Goal: Task Accomplishment & Management: Use online tool/utility

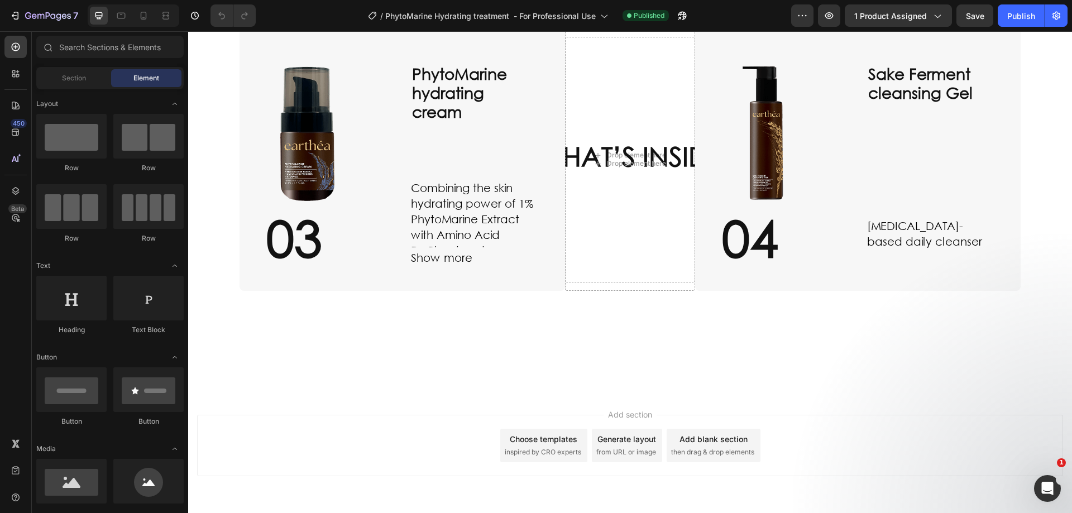
scroll to position [750, 0]
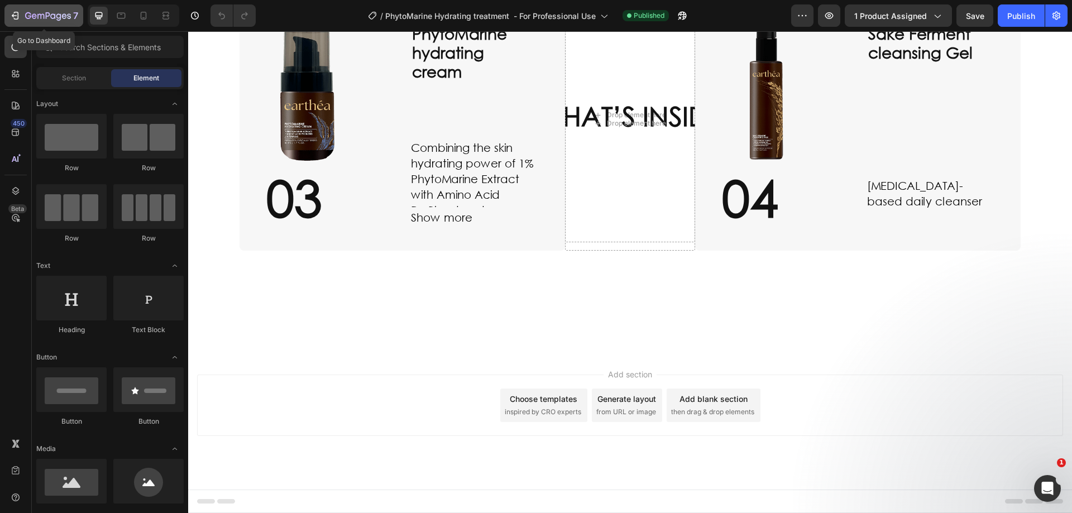
click at [23, 16] on div "7" at bounding box center [43, 15] width 69 height 13
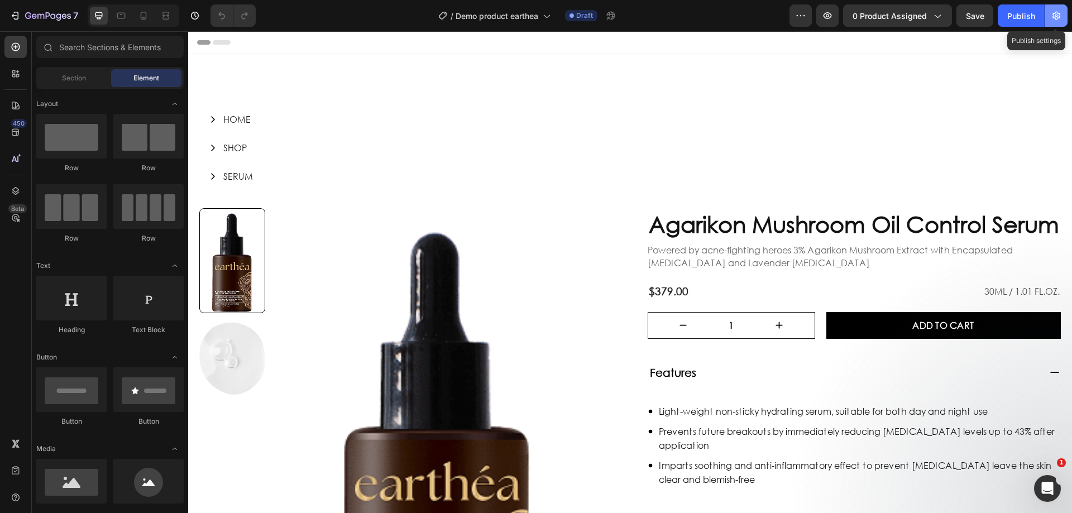
click at [1053, 11] on icon "button" at bounding box center [1056, 15] width 11 height 11
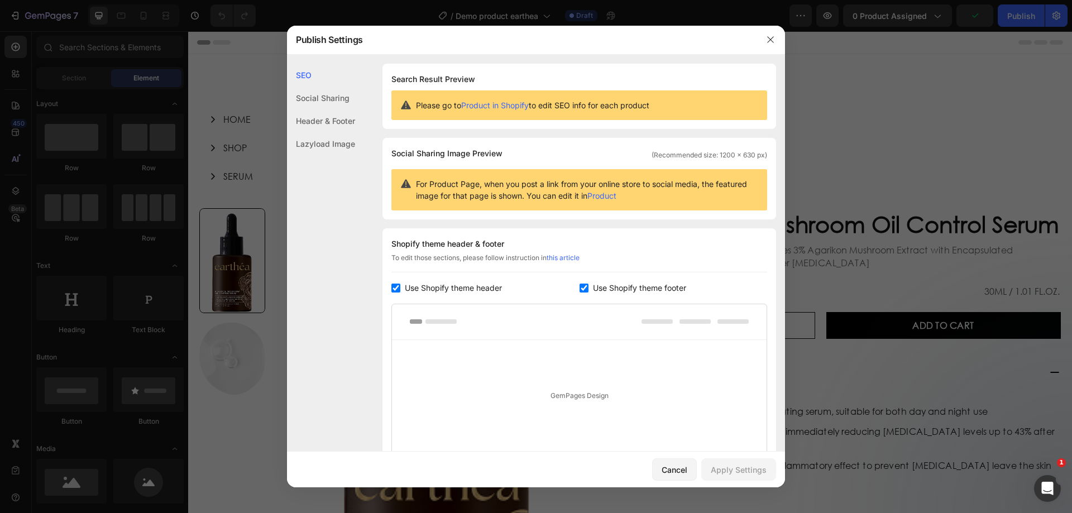
click at [865, 85] on div at bounding box center [536, 256] width 1072 height 513
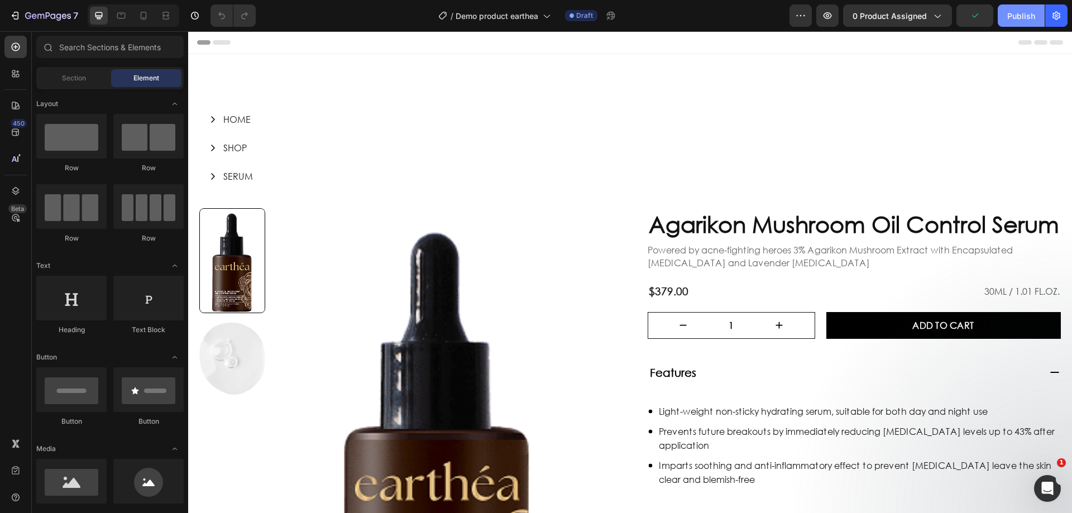
click at [1040, 10] on button "Publish" at bounding box center [1021, 15] width 47 height 22
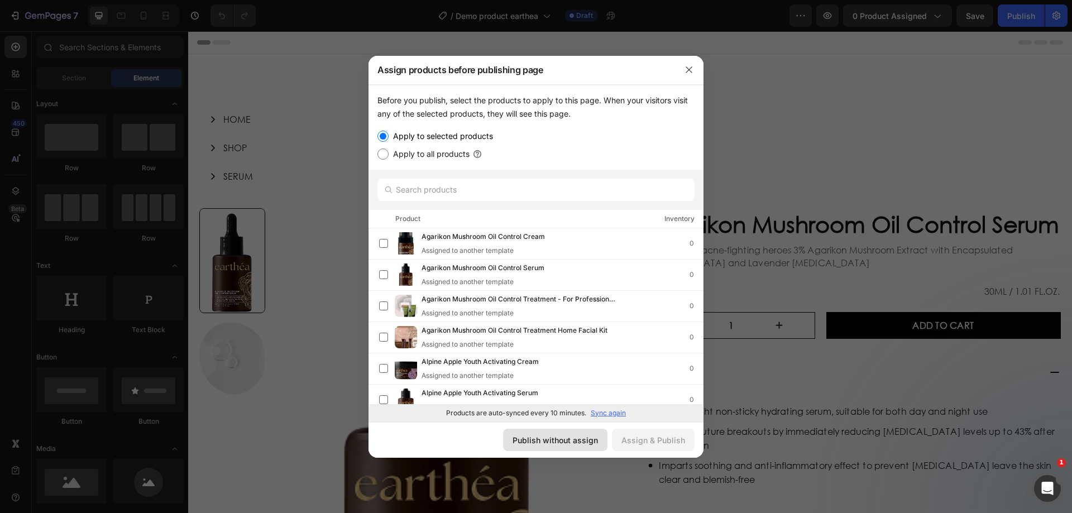
click at [567, 442] on div "Publish without assign" at bounding box center [555, 441] width 85 height 12
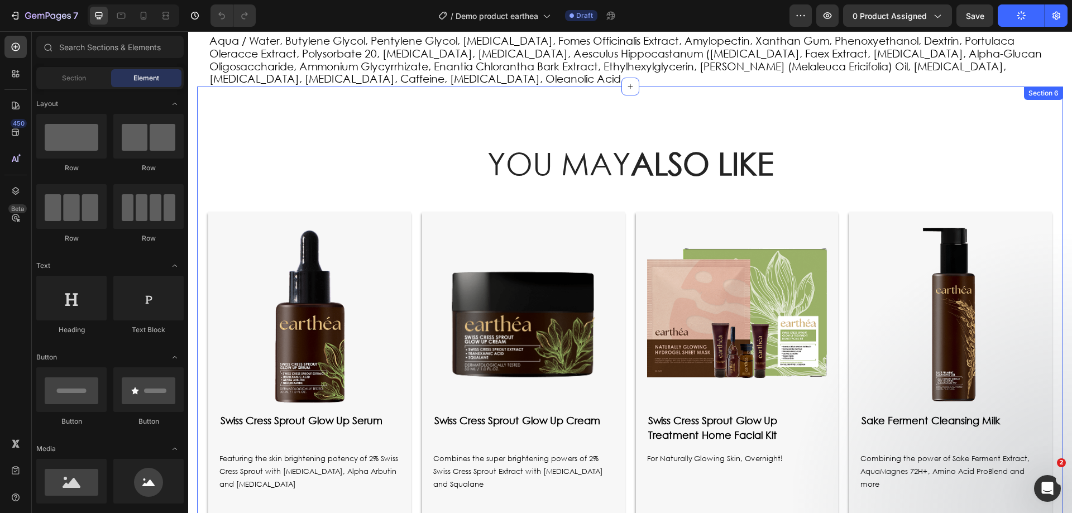
scroll to position [1023, 0]
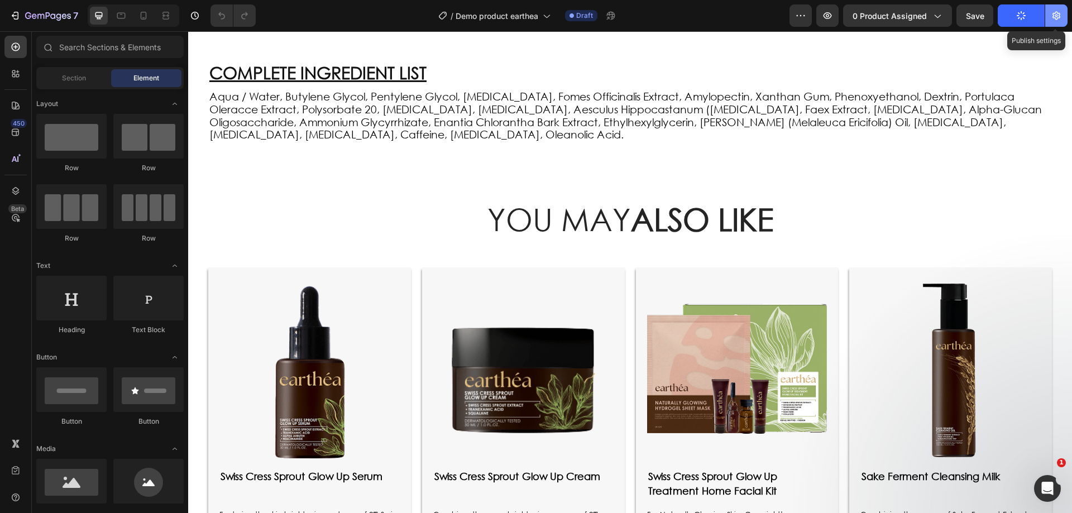
click at [1060, 17] on icon "button" at bounding box center [1056, 15] width 11 height 11
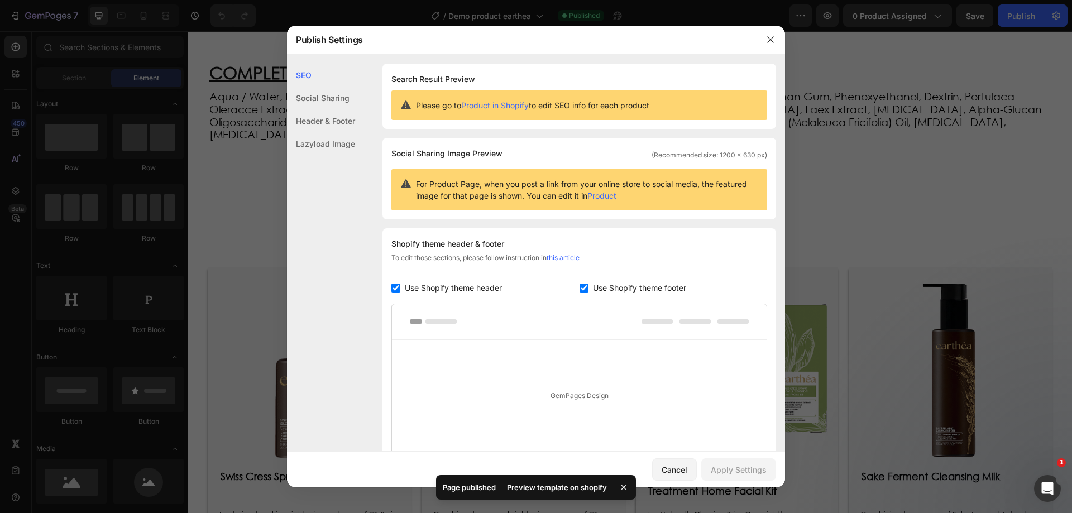
click at [1053, 19] on div at bounding box center [536, 256] width 1072 height 513
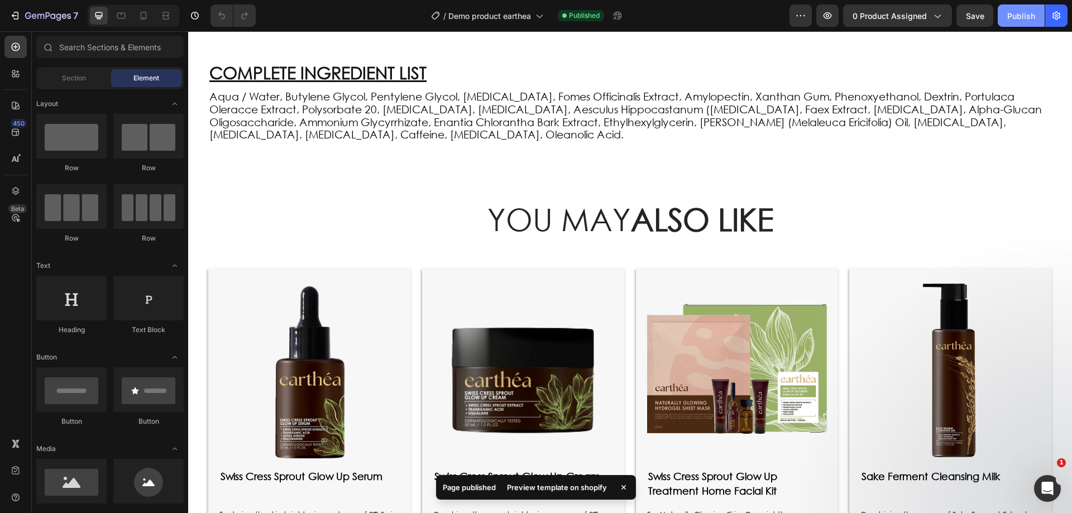
click at [1016, 13] on div "Publish" at bounding box center [1022, 16] width 28 height 12
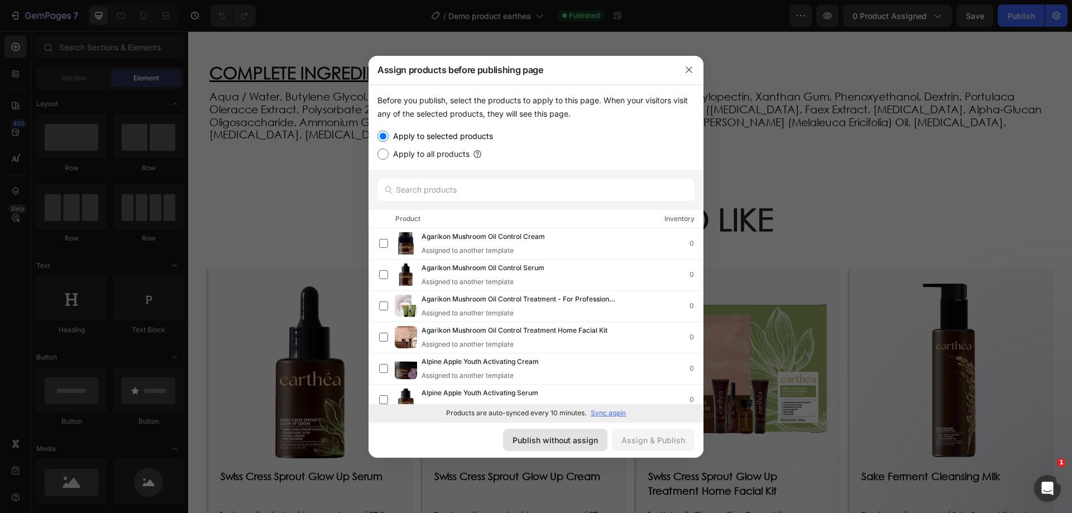
click at [562, 442] on div "Publish without assign" at bounding box center [555, 441] width 85 height 12
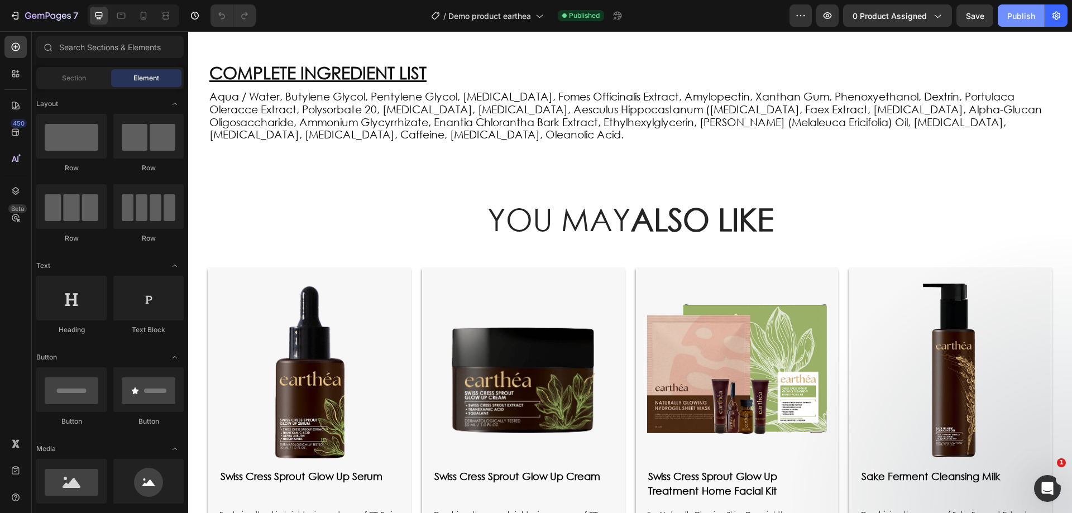
click at [1021, 15] on div "Publish" at bounding box center [1022, 16] width 28 height 12
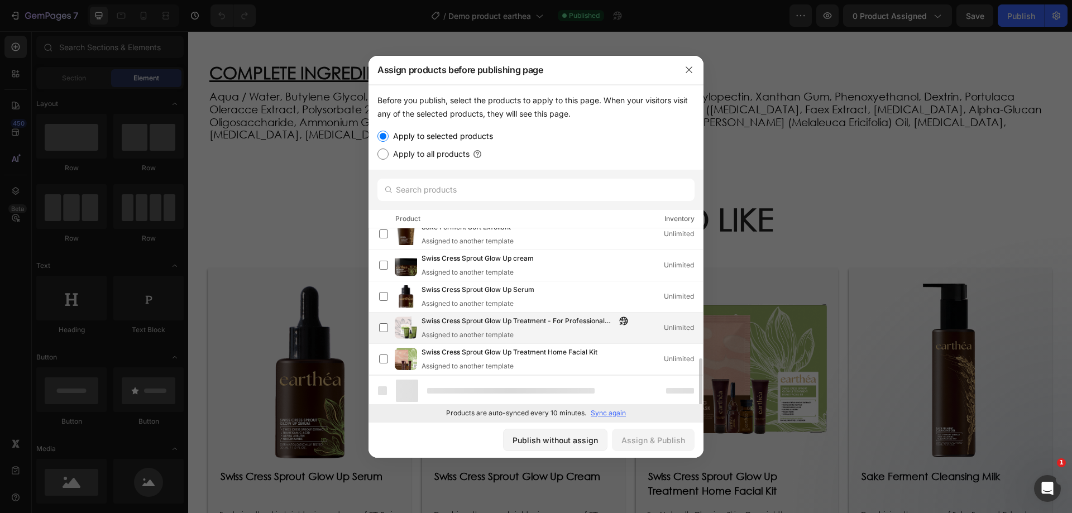
scroll to position [447, 0]
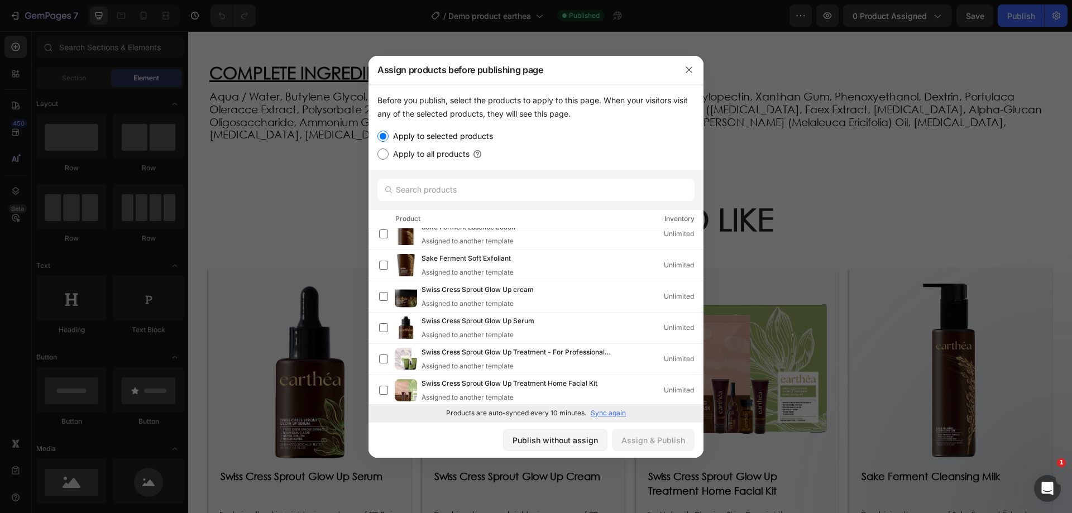
click at [442, 149] on label "Apply to all products" at bounding box center [429, 153] width 81 height 13
click at [389, 149] on input "Apply to all products" at bounding box center [383, 154] width 11 height 11
radio input "true"
click at [669, 437] on div "Assign & Publish" at bounding box center [654, 441] width 64 height 12
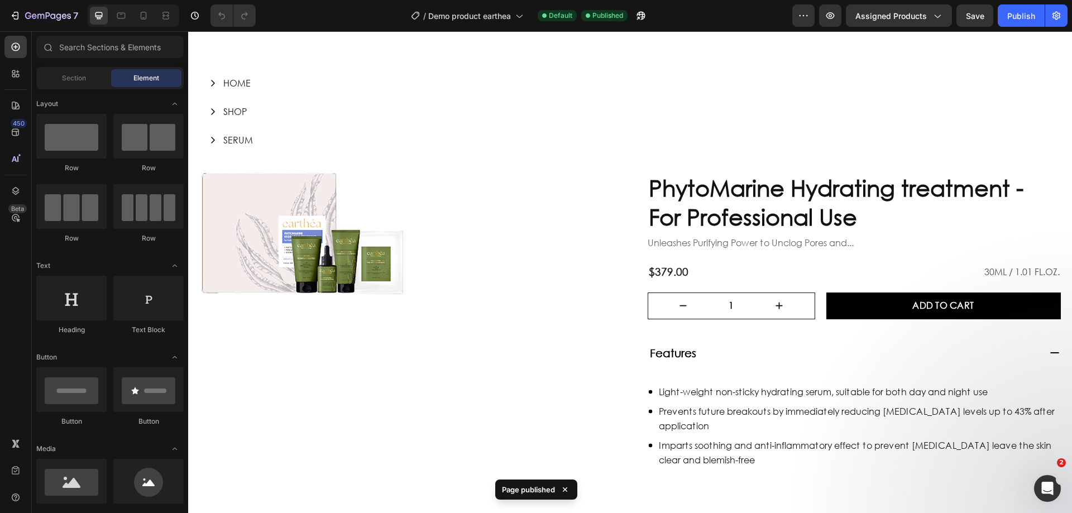
scroll to position [0, 0]
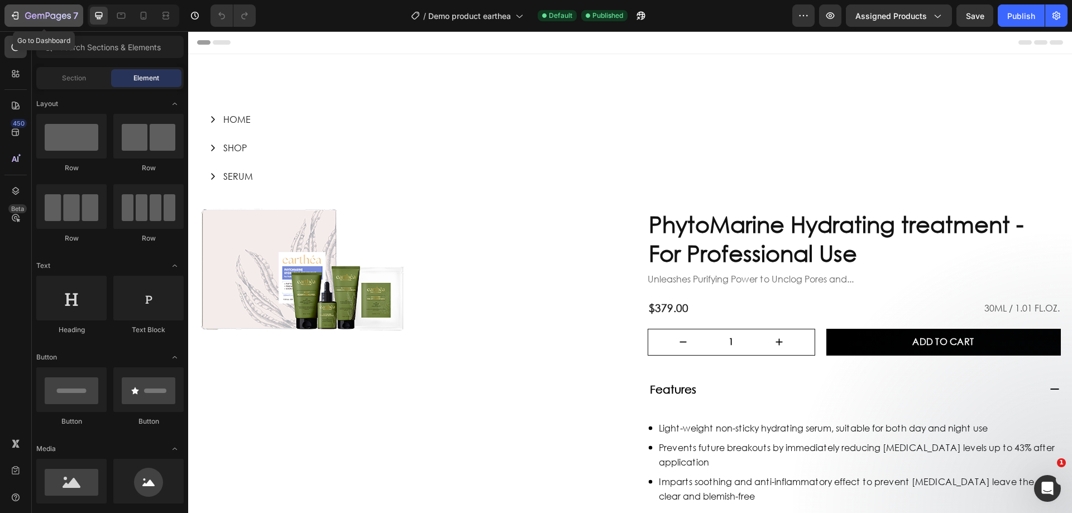
click at [48, 17] on icon "button" at bounding box center [48, 16] width 46 height 9
click at [1023, 14] on div "Publish" at bounding box center [1022, 16] width 28 height 12
click at [930, 14] on div "Assigned Products" at bounding box center [899, 16] width 87 height 12
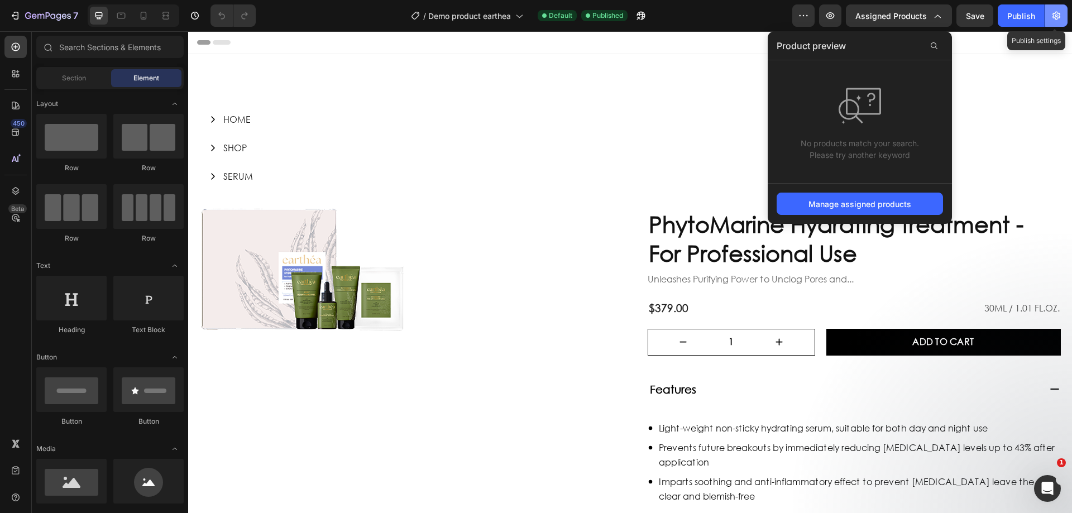
click at [1058, 18] on icon "button" at bounding box center [1057, 16] width 8 height 8
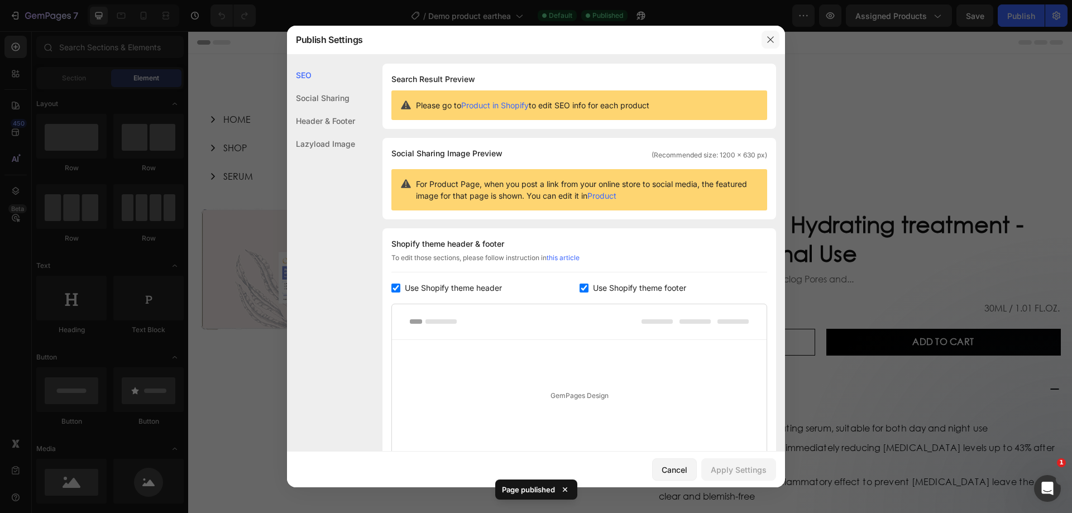
click at [771, 36] on icon "button" at bounding box center [770, 39] width 9 height 9
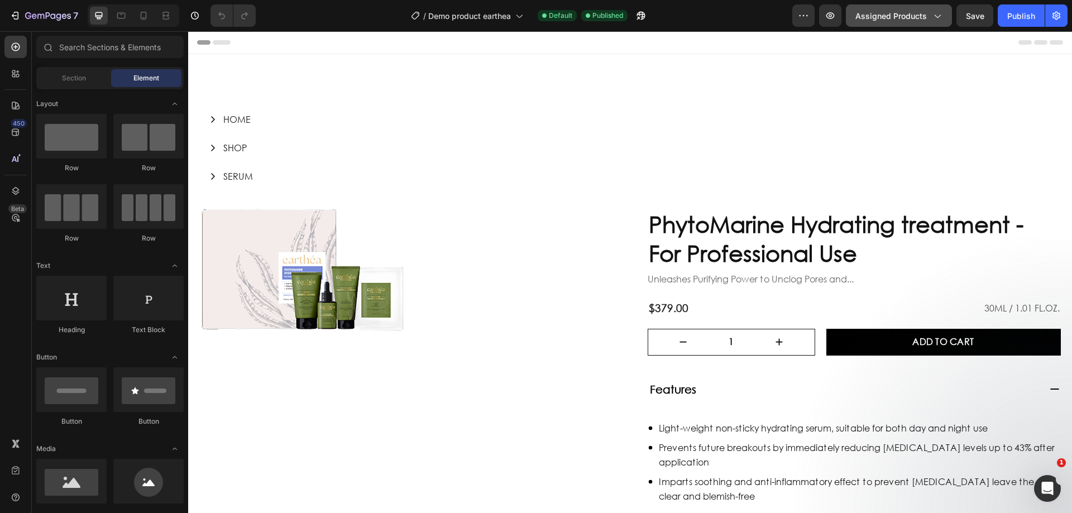
click at [902, 21] on span "Assigned Products" at bounding box center [891, 16] width 71 height 12
click at [804, 12] on icon "button" at bounding box center [803, 15] width 11 height 11
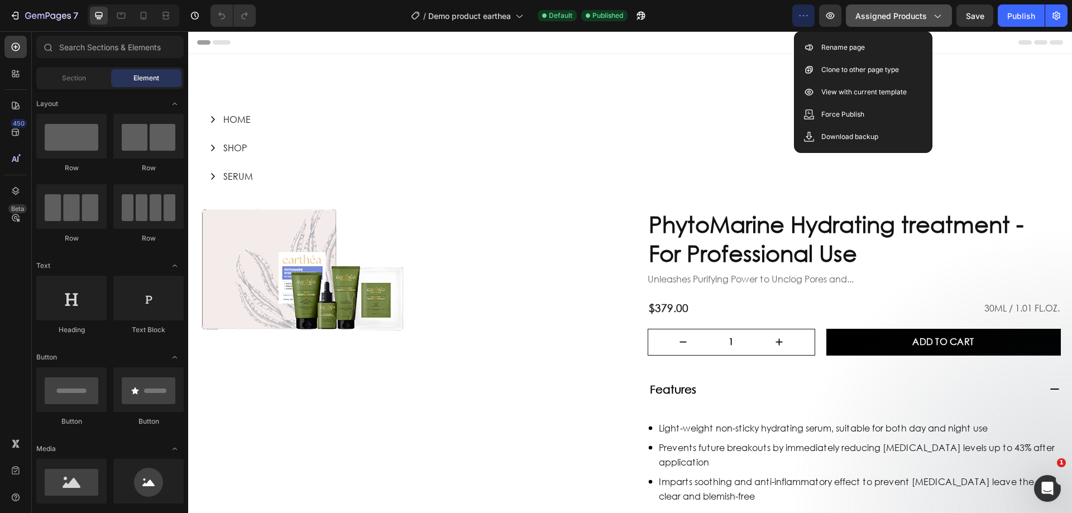
click at [931, 12] on div "Assigned Products" at bounding box center [899, 16] width 87 height 12
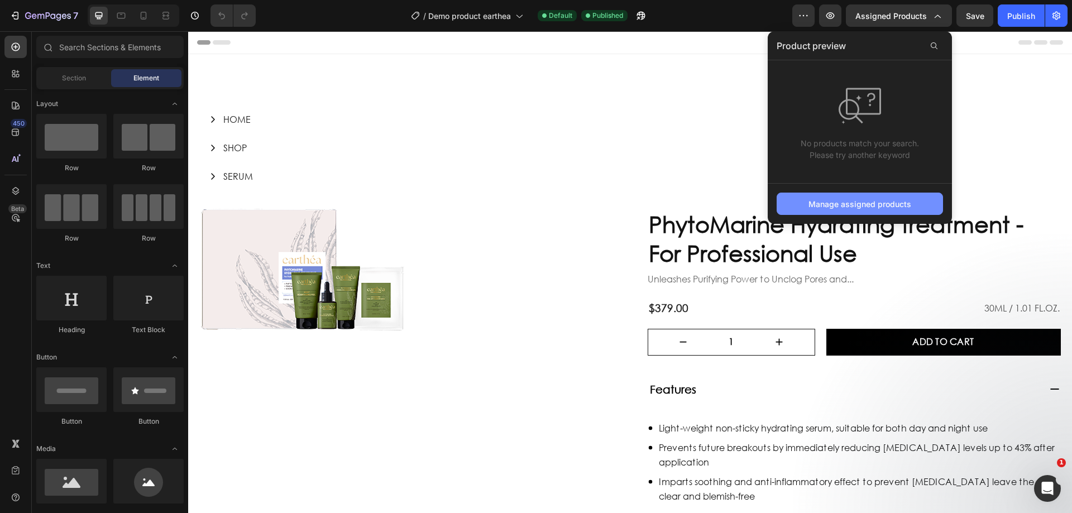
click at [865, 203] on div "Manage assigned products" at bounding box center [860, 204] width 103 height 12
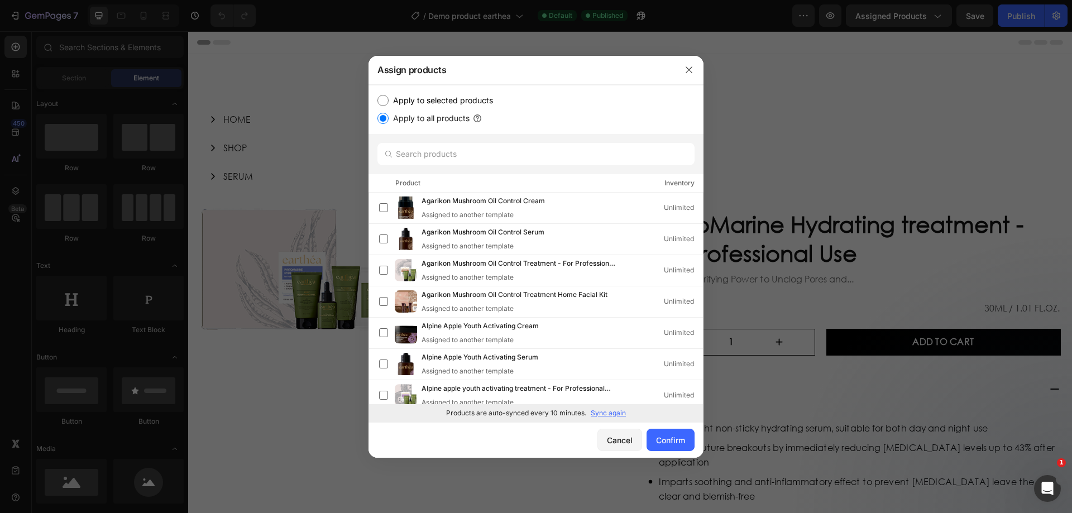
click at [430, 101] on label "Apply to selected products" at bounding box center [441, 100] width 104 height 13
click at [389, 101] on input "Apply to selected products" at bounding box center [383, 100] width 11 height 11
radio input "true"
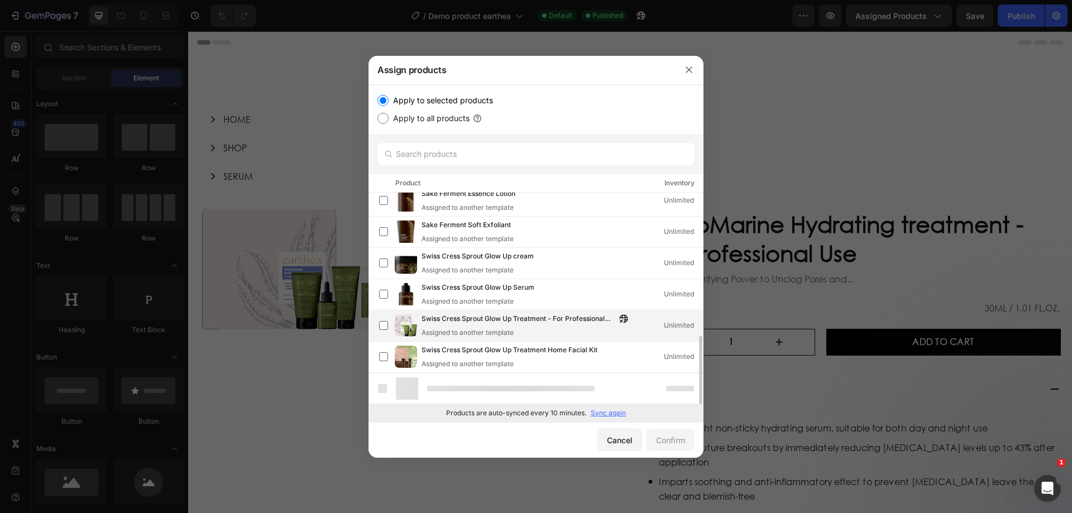
scroll to position [414, 0]
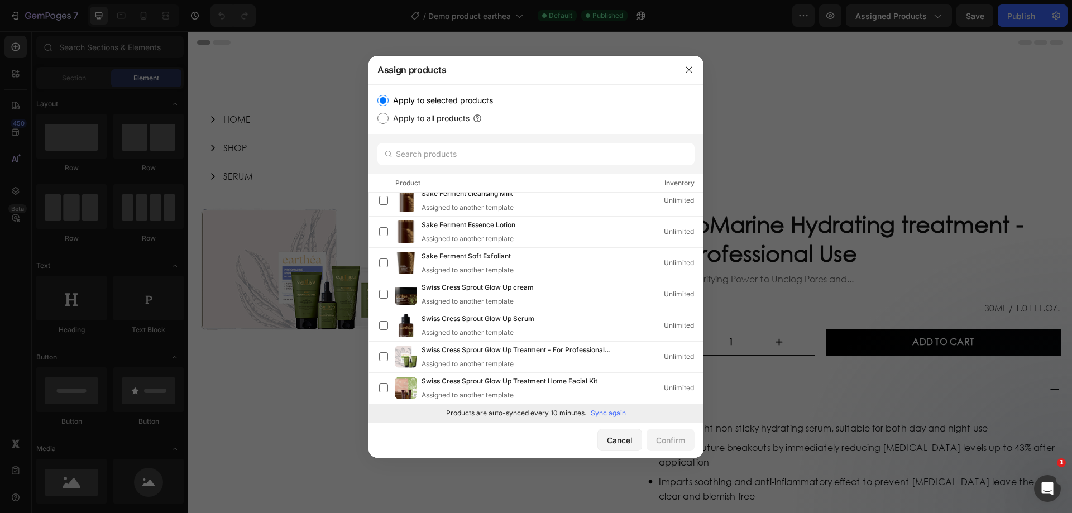
click at [462, 439] on div "Cancel Confirm" at bounding box center [536, 440] width 335 height 36
click at [387, 203] on label at bounding box center [383, 200] width 9 height 9
click at [611, 409] on p "Sync again" at bounding box center [608, 413] width 35 height 10
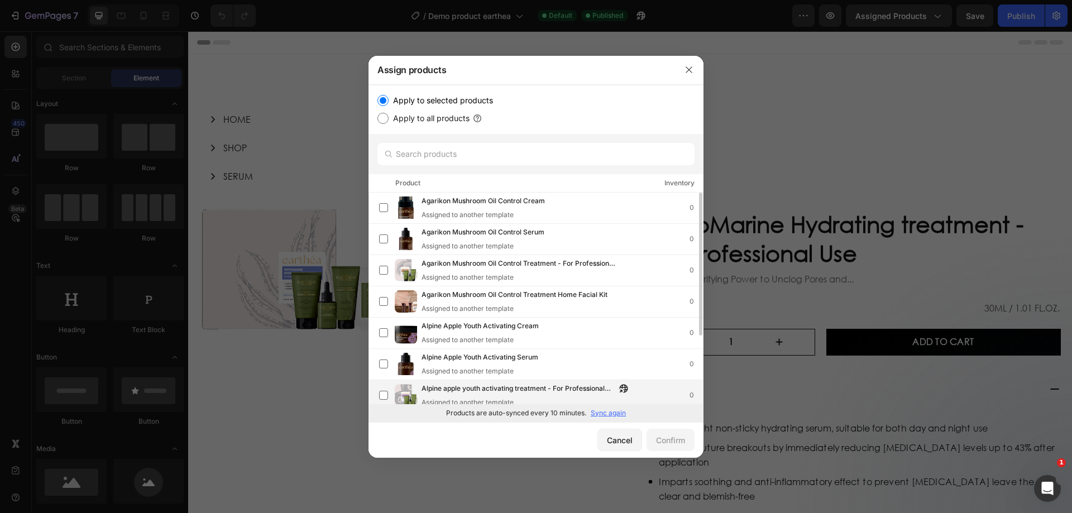
scroll to position [101, 0]
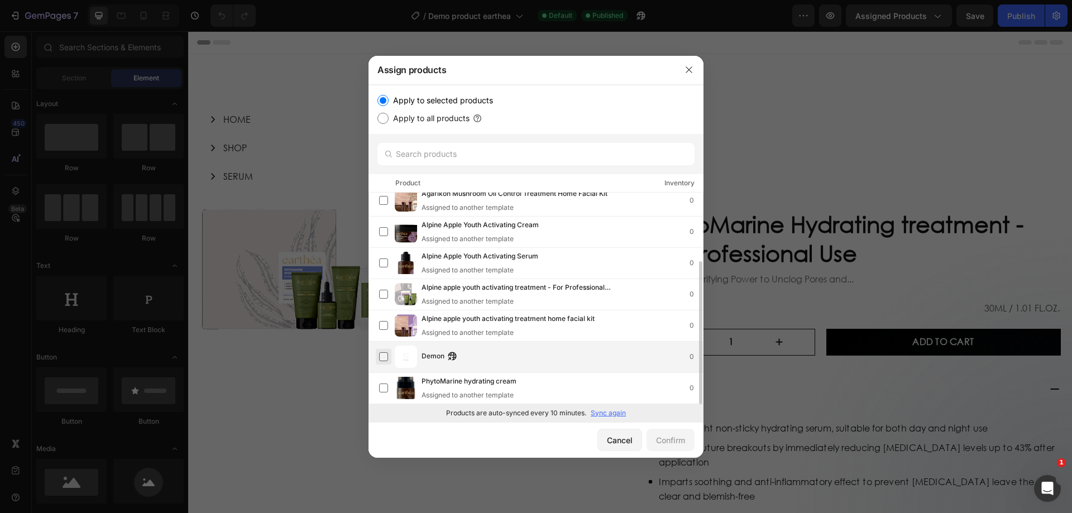
click at [380, 354] on label at bounding box center [383, 356] width 9 height 9
click at [668, 436] on div "Confirm" at bounding box center [670, 441] width 29 height 12
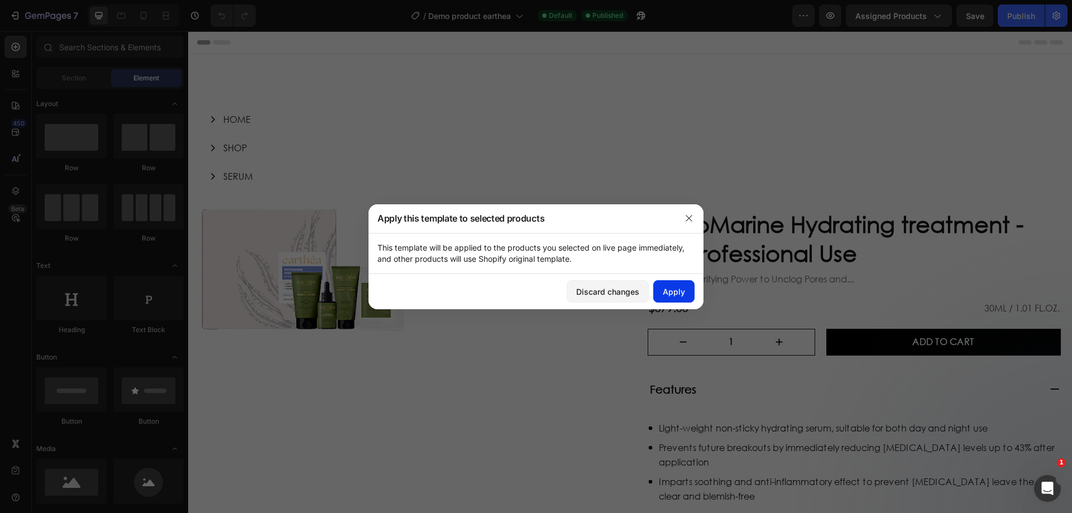
click at [670, 290] on div "Apply" at bounding box center [674, 292] width 22 height 12
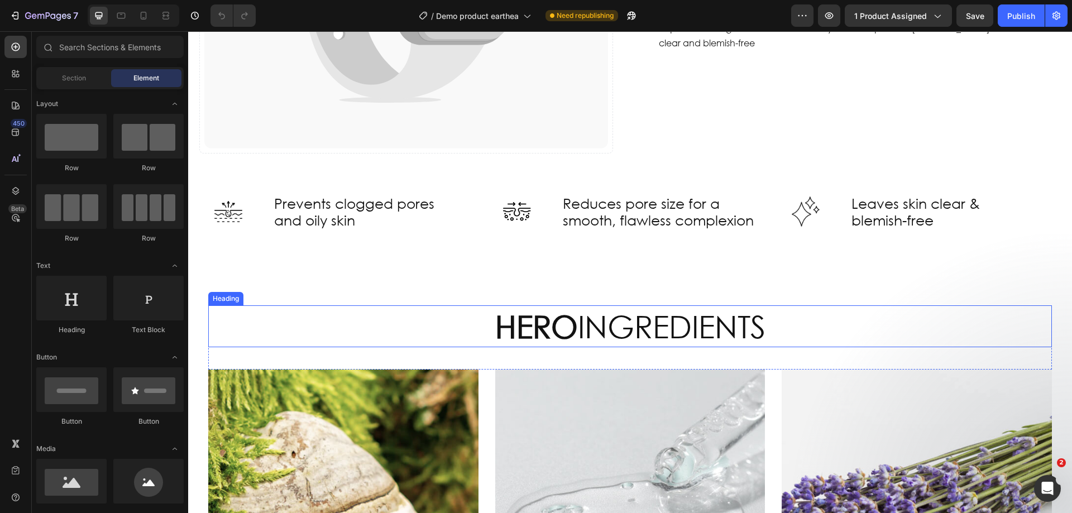
scroll to position [503, 0]
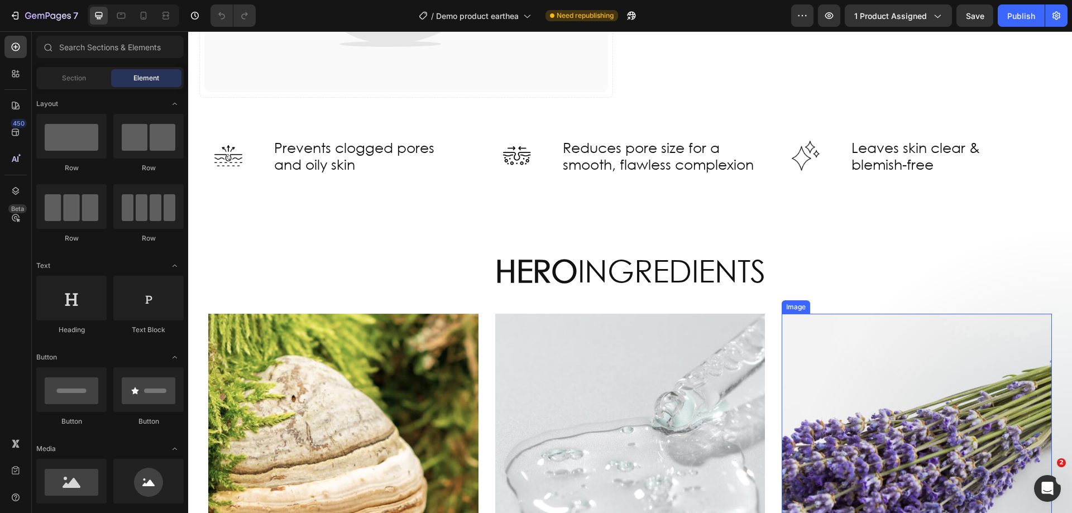
click at [888, 351] on img at bounding box center [917, 449] width 270 height 270
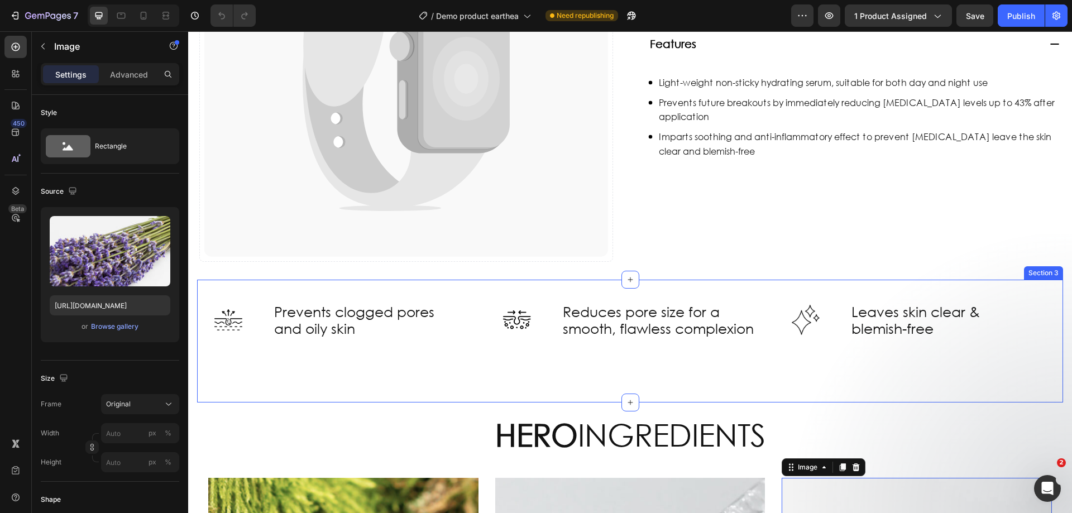
scroll to position [279, 0]
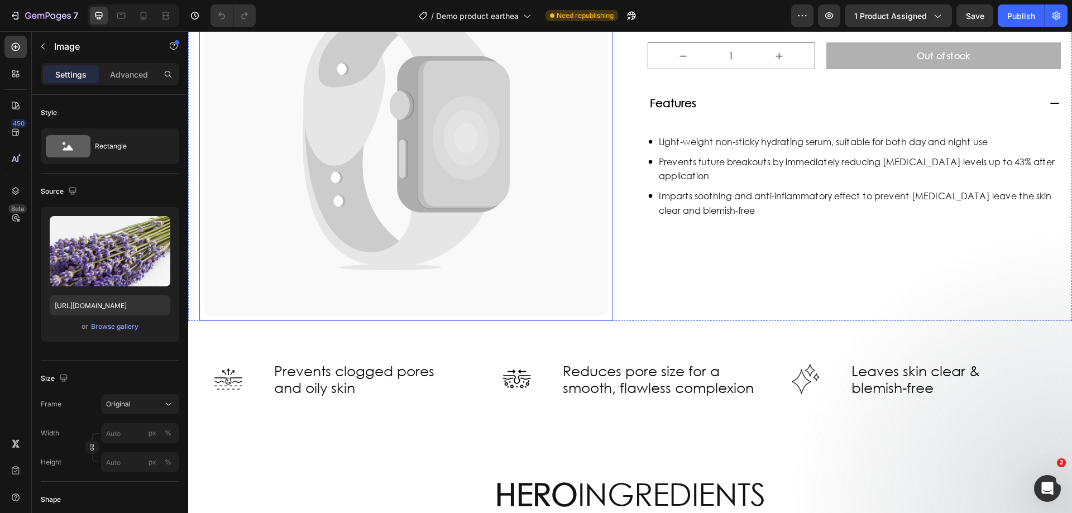
click at [479, 194] on icon at bounding box center [464, 134] width 92 height 147
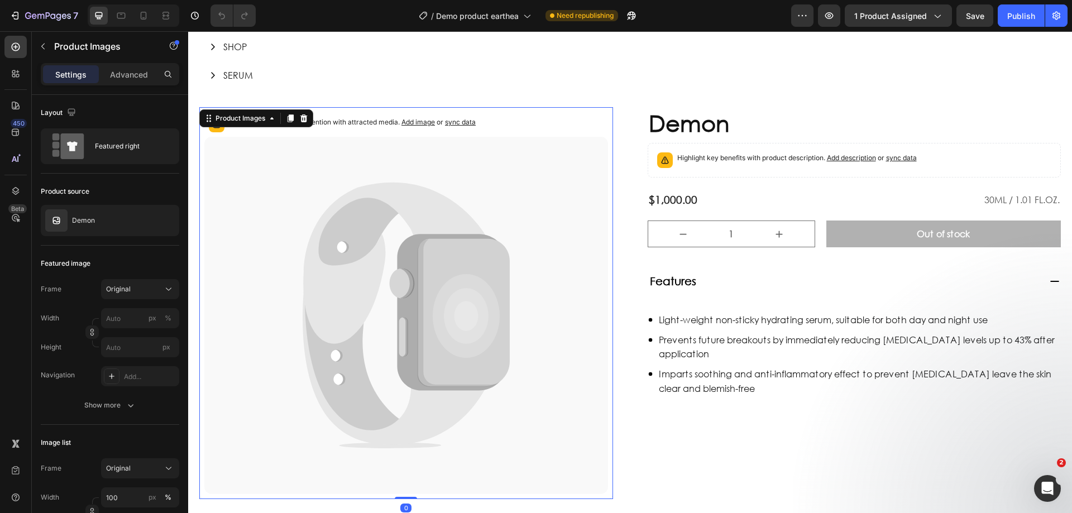
scroll to position [56, 0]
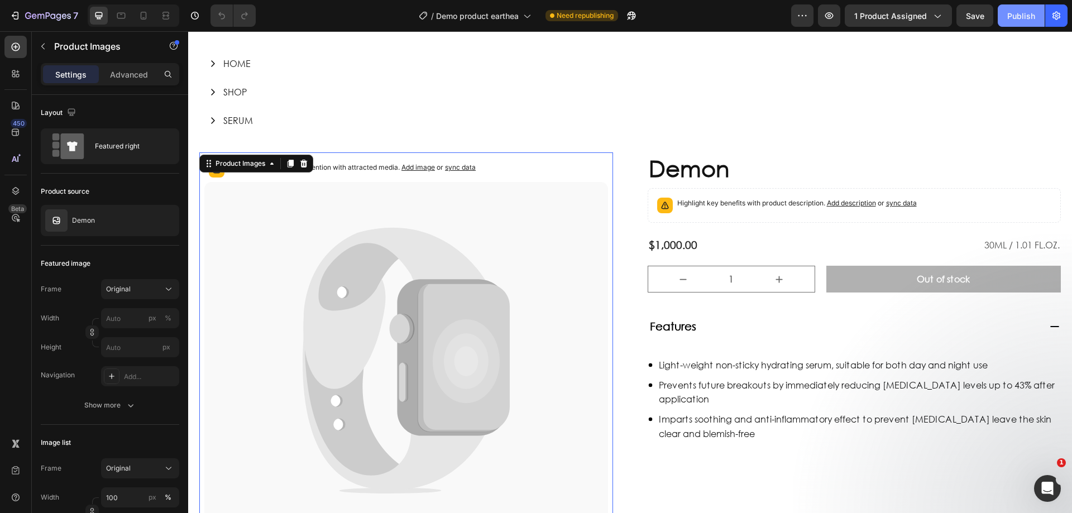
click at [1022, 15] on div "Publish" at bounding box center [1022, 16] width 28 height 12
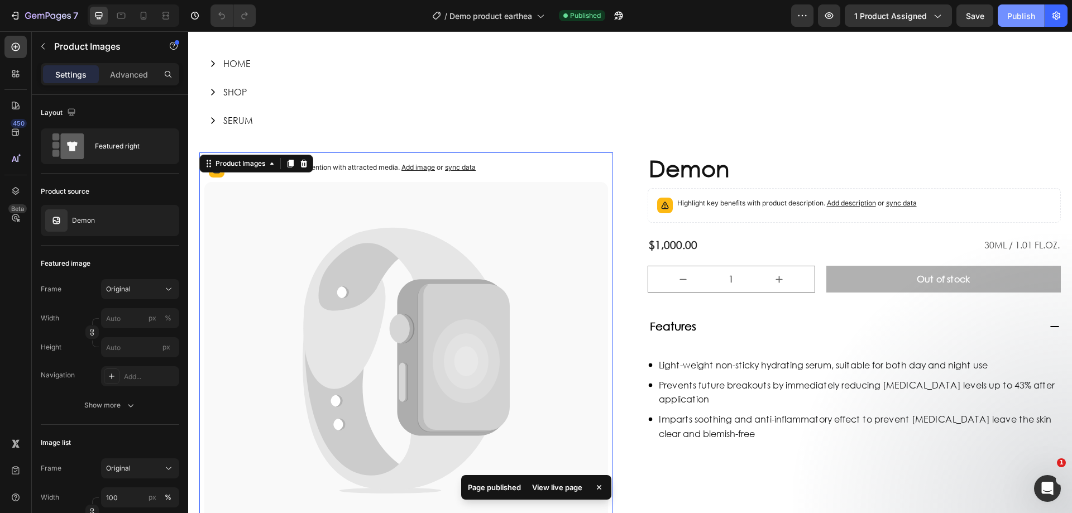
click at [1009, 17] on div "Publish" at bounding box center [1022, 16] width 28 height 12
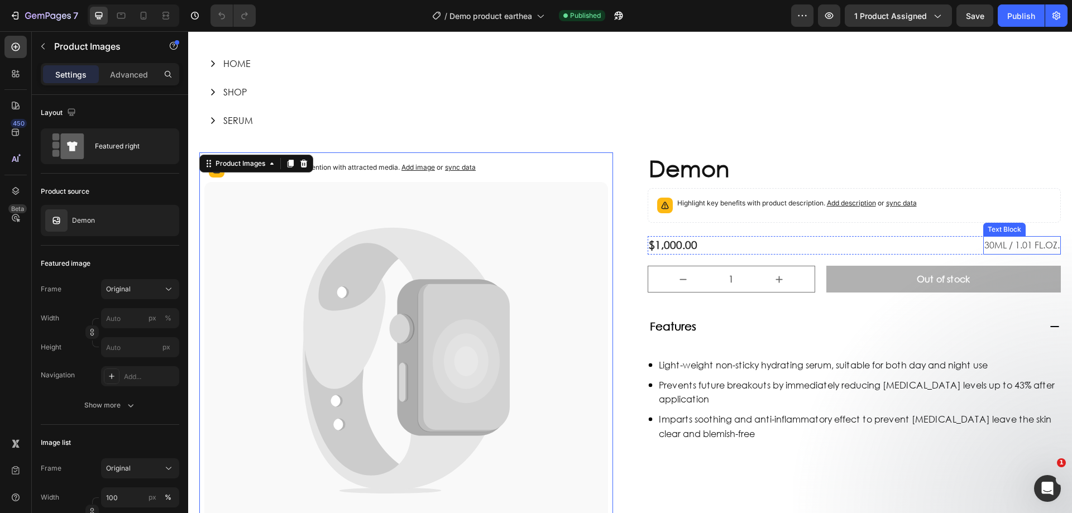
click at [999, 240] on p "30ML / 1.01 FL.OZ." at bounding box center [1022, 245] width 75 height 16
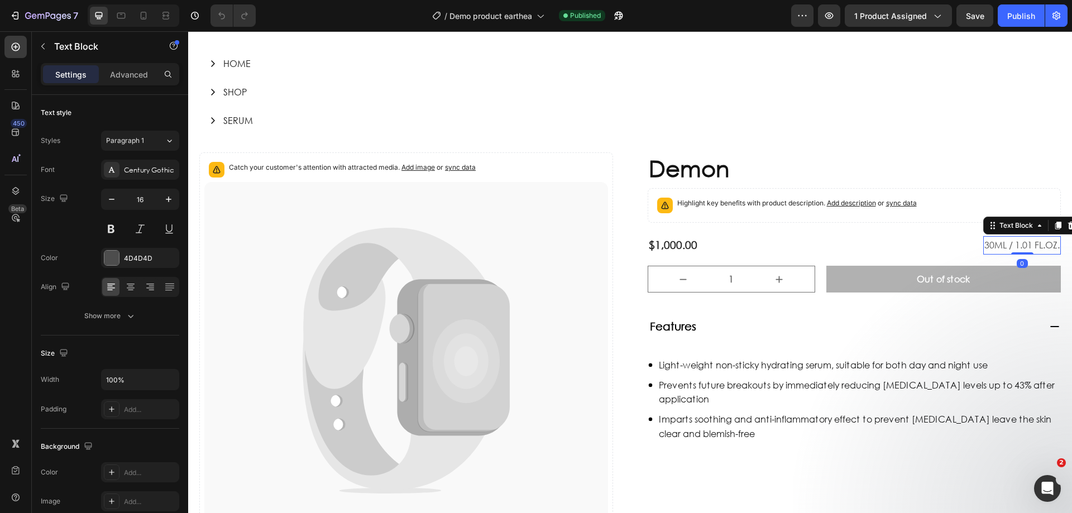
click at [993, 244] on p "30ML / 1.01 FL.OZ." at bounding box center [1022, 245] width 75 height 16
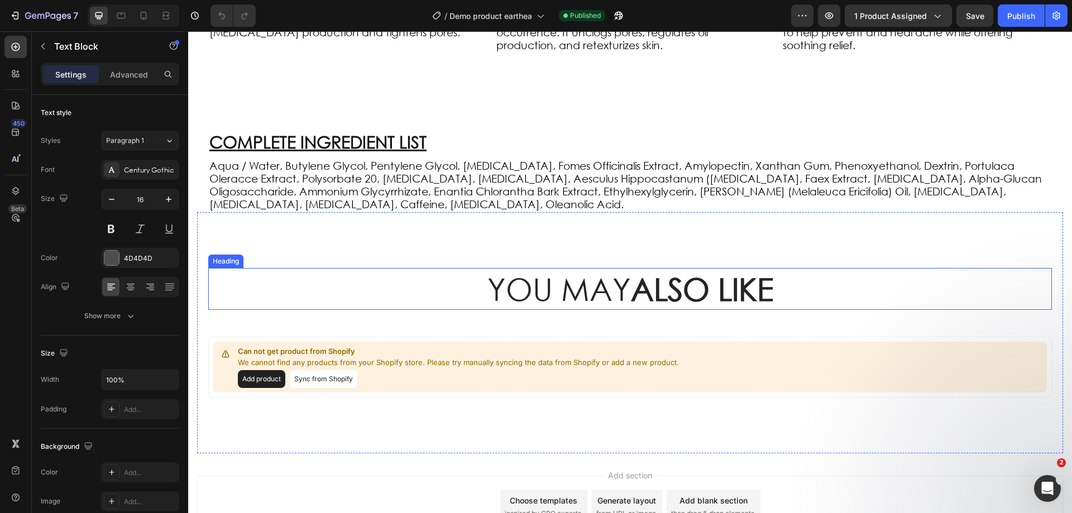
scroll to position [1215, 0]
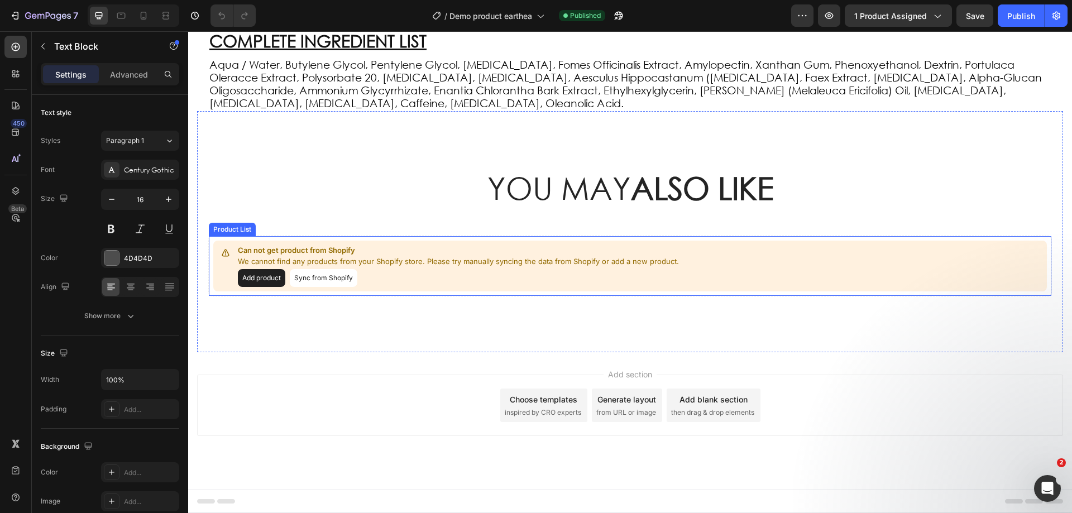
click at [746, 264] on div "Can not get product from Shopify We cannot find any products from your Shopify …" at bounding box center [630, 266] width 834 height 51
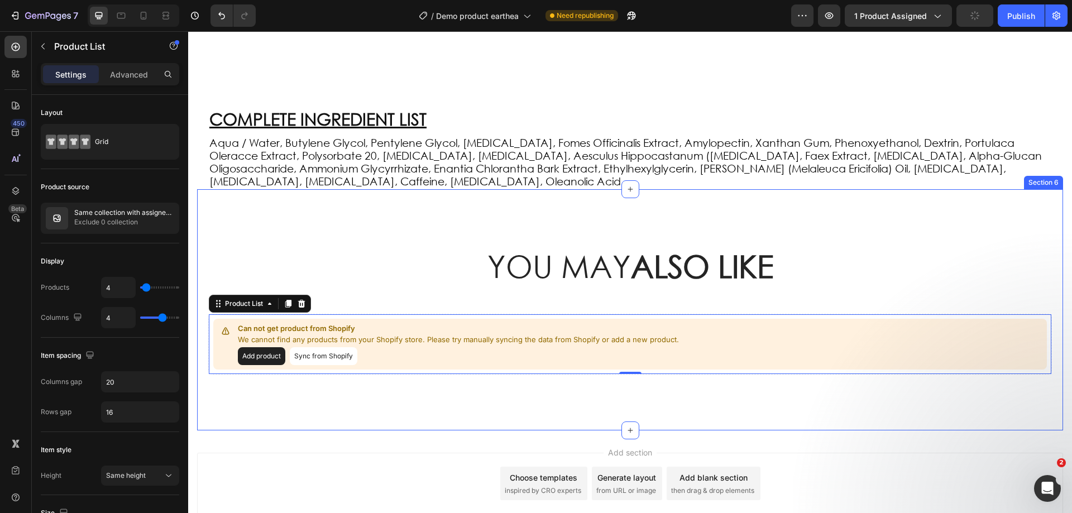
scroll to position [1160, 0]
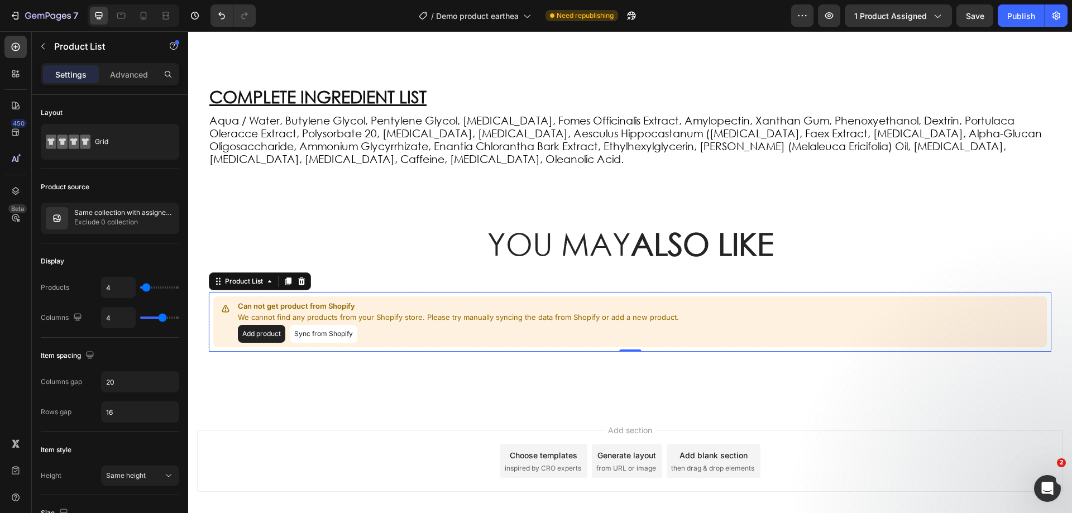
click at [276, 338] on button "Add product" at bounding box center [261, 334] width 47 height 18
click at [343, 337] on button "Sync from Shopify" at bounding box center [324, 334] width 68 height 18
click at [90, 208] on div "Same collection with assigned product Exclude 0 collection" at bounding box center [110, 218] width 139 height 31
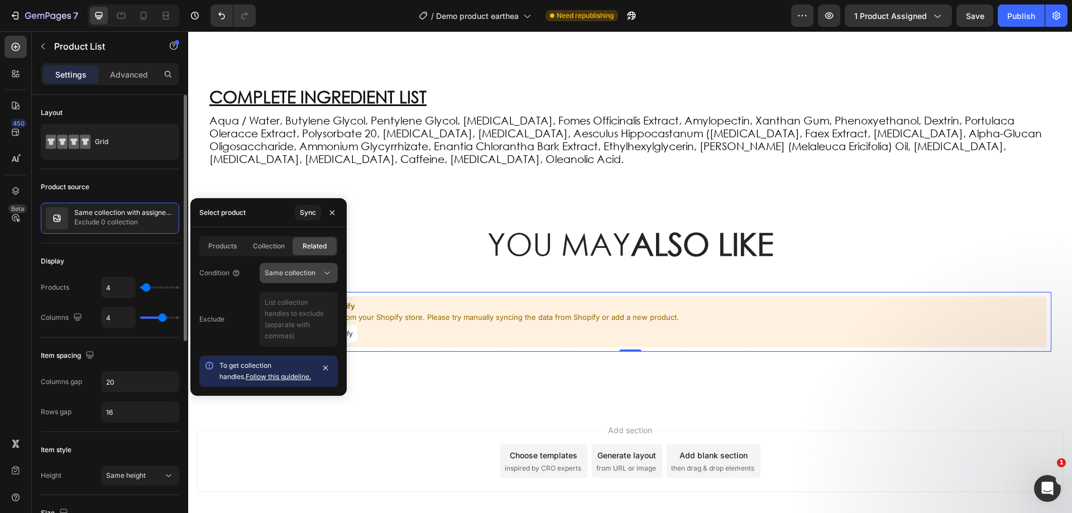
click at [312, 274] on span "Same collection" at bounding box center [290, 273] width 51 height 8
click at [310, 278] on span "Same collection" at bounding box center [290, 273] width 51 height 10
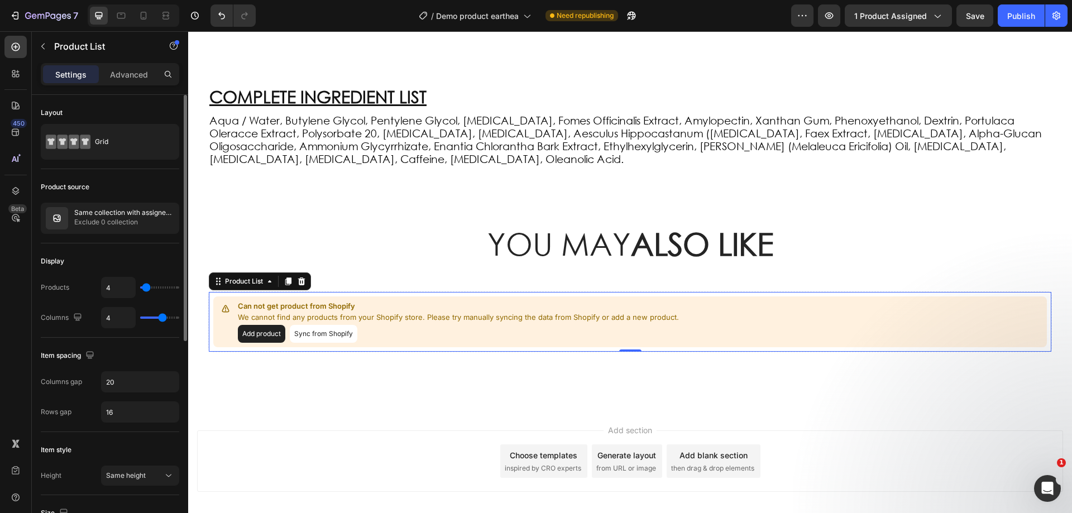
click at [156, 190] on div "Product source" at bounding box center [110, 187] width 139 height 18
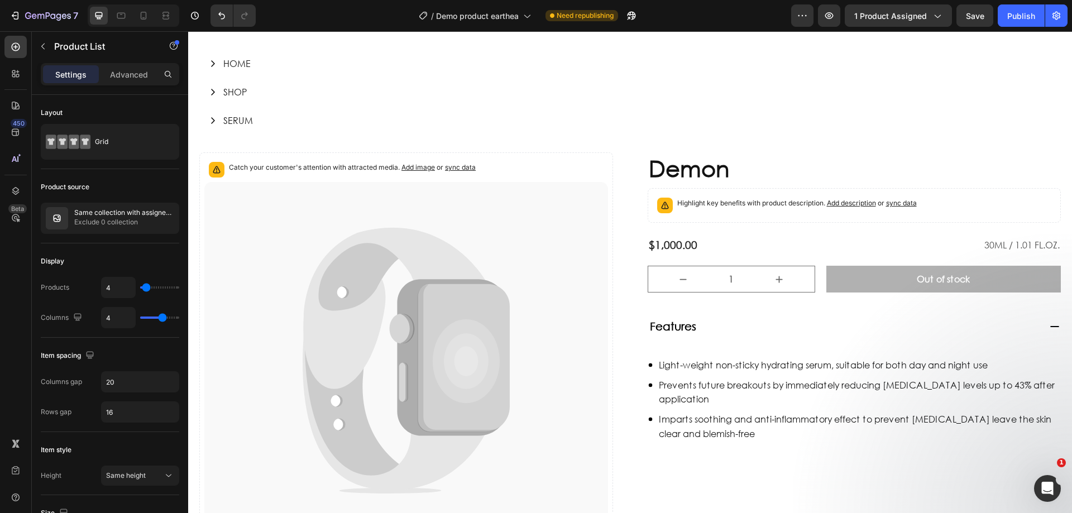
scroll to position [0, 0]
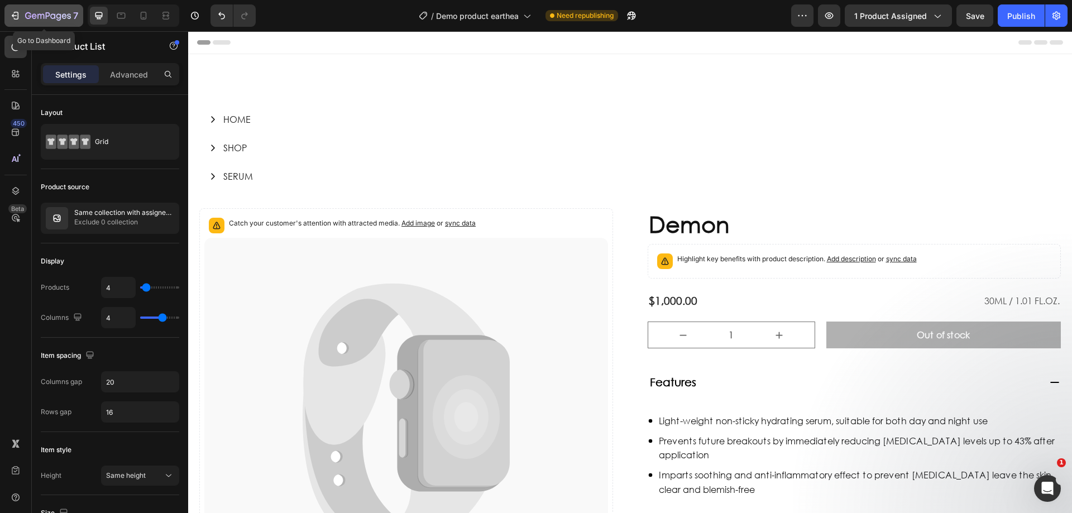
click at [25, 19] on icon "button" at bounding box center [48, 16] width 46 height 9
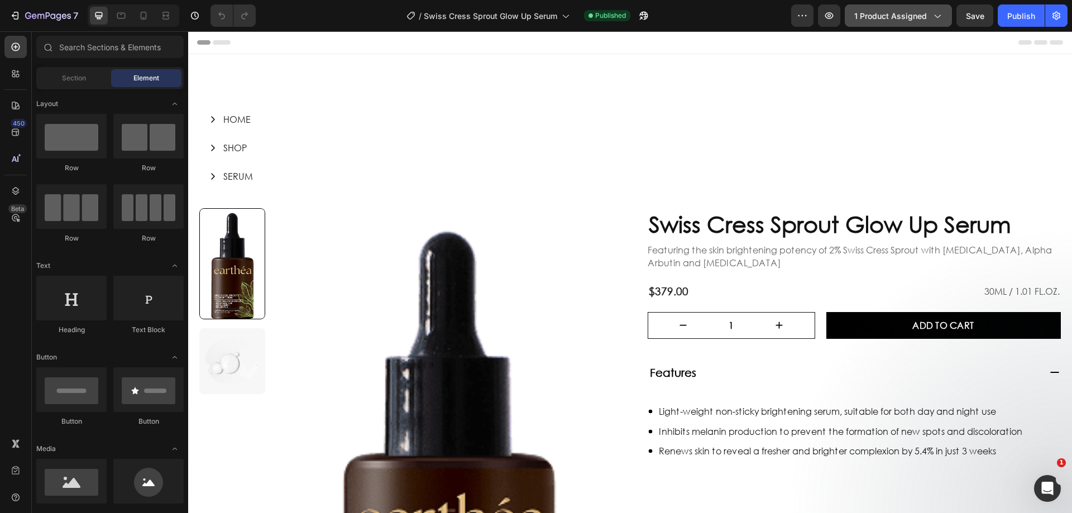
click at [939, 13] on icon "button" at bounding box center [937, 15] width 11 height 11
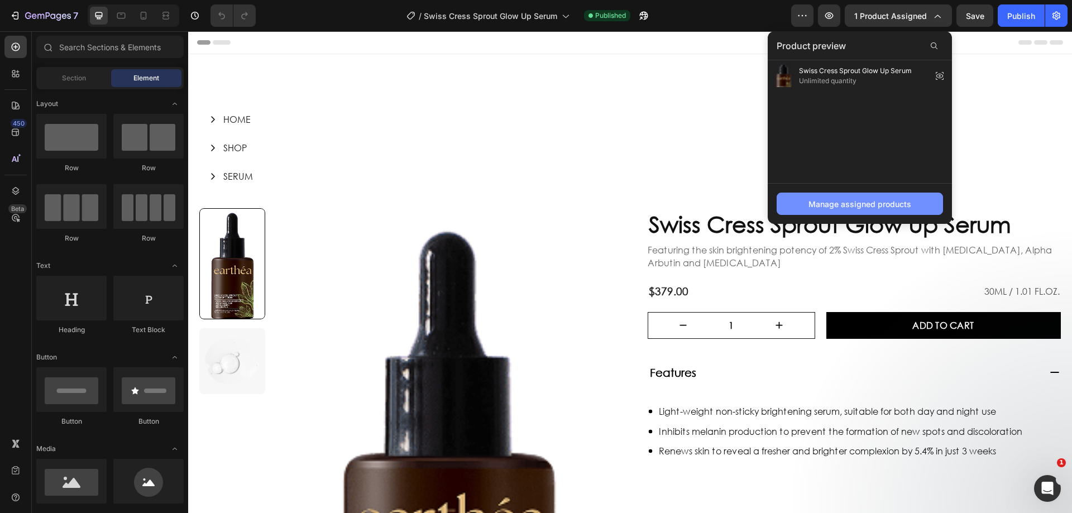
click at [896, 204] on div "Manage assigned products" at bounding box center [860, 204] width 103 height 12
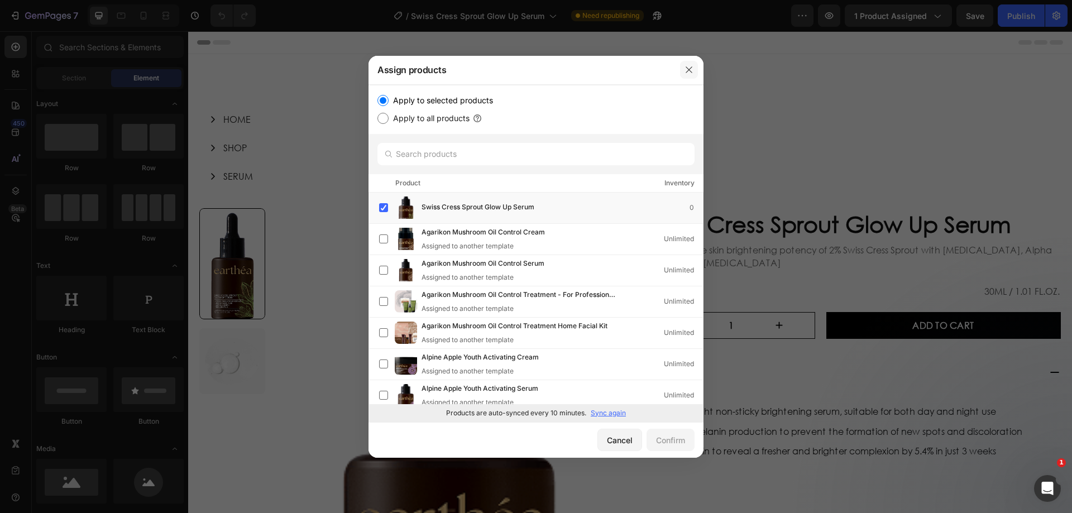
drag, startPoint x: 685, startPoint y: 66, endPoint x: 497, endPoint y: 35, distance: 191.3
click at [685, 66] on icon "button" at bounding box center [689, 69] width 9 height 9
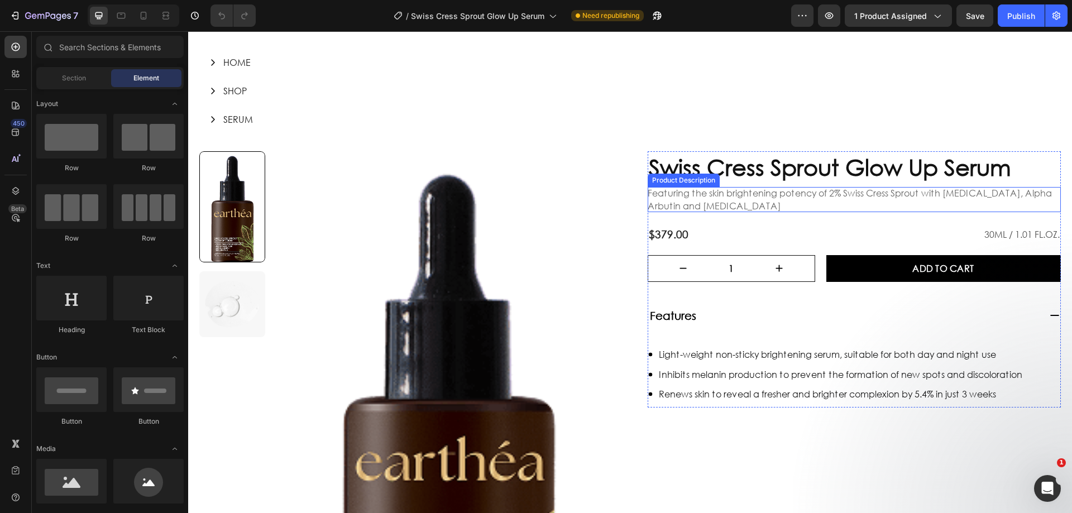
scroll to position [56, 0]
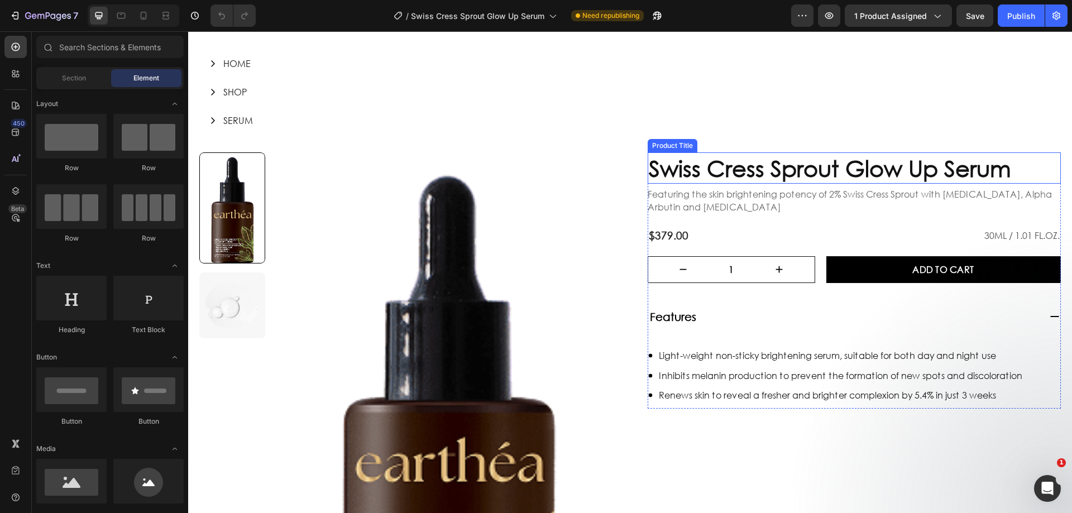
click at [870, 169] on h1 "Swiss Cress Sprout Glow Up Serum" at bounding box center [855, 167] width 414 height 31
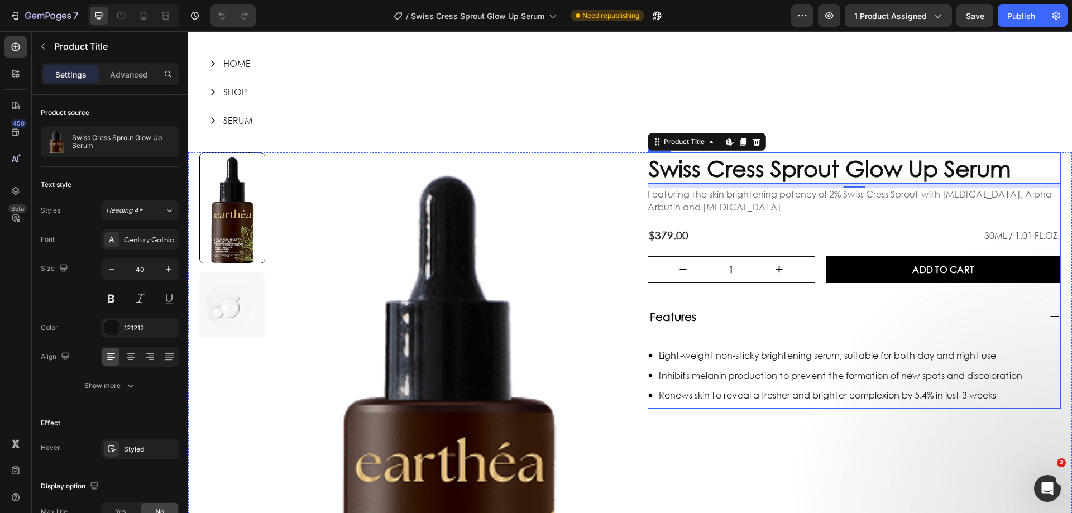
scroll to position [112, 0]
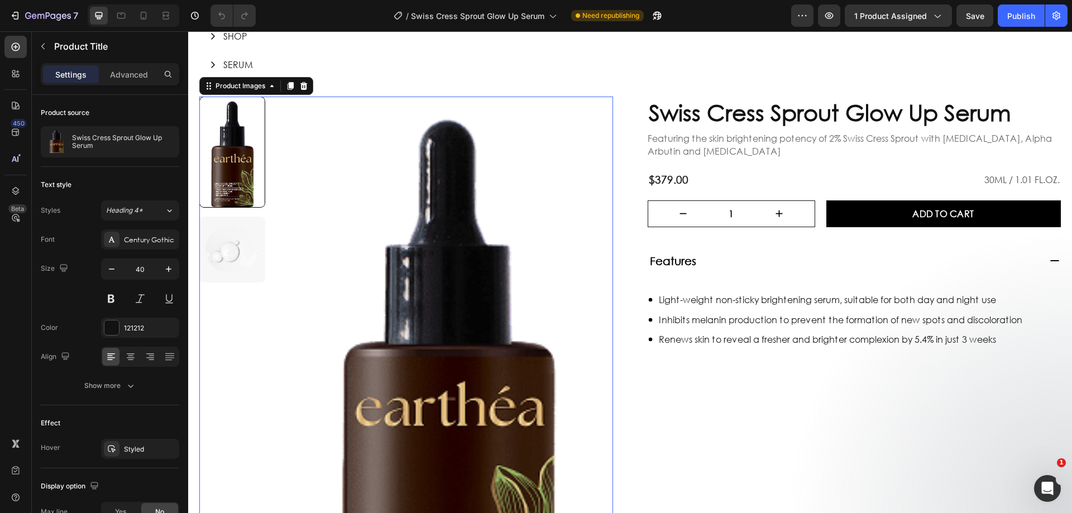
click at [539, 142] on img at bounding box center [447, 374] width 331 height 555
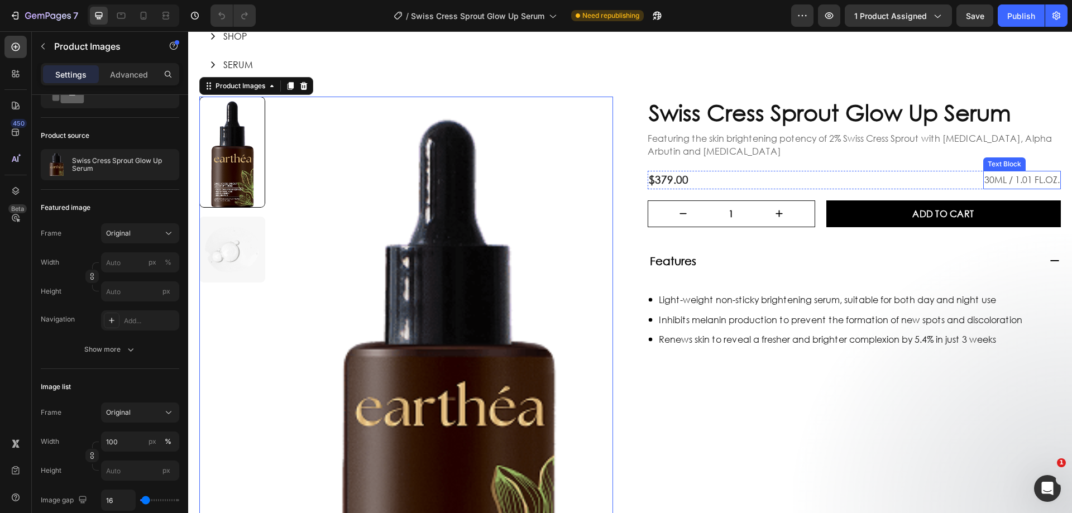
click at [1040, 179] on p "30ML / 1.01 FL.OZ." at bounding box center [1022, 180] width 75 height 16
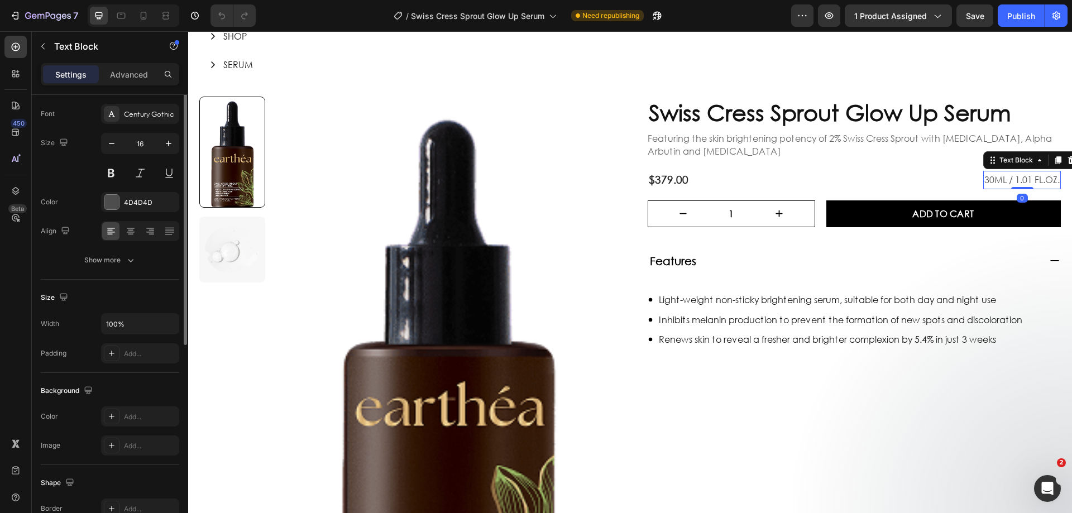
scroll to position [0, 0]
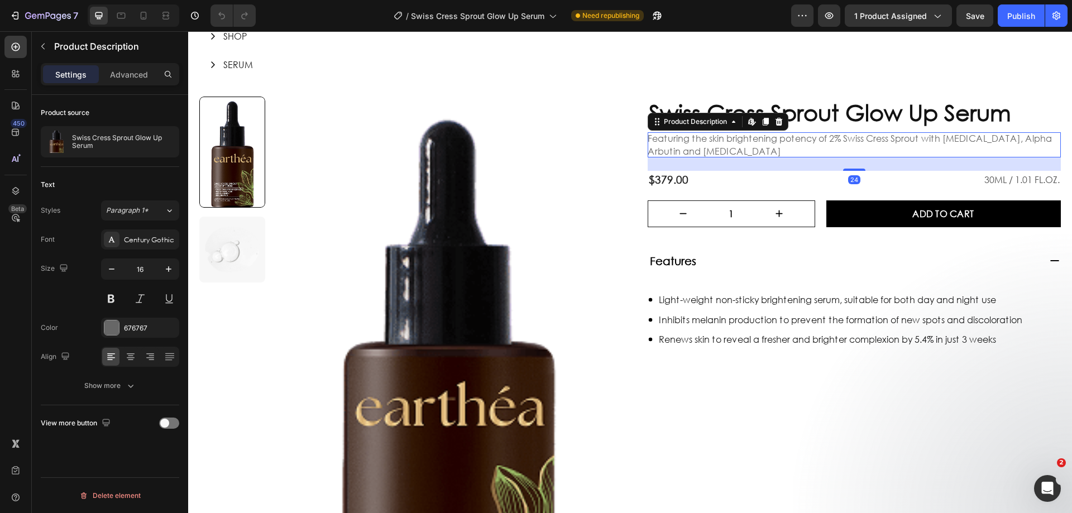
click at [857, 147] on div "Featuring the skin brightening potency of 2% Swiss Cress Sprout with Tranexamic…" at bounding box center [855, 144] width 414 height 25
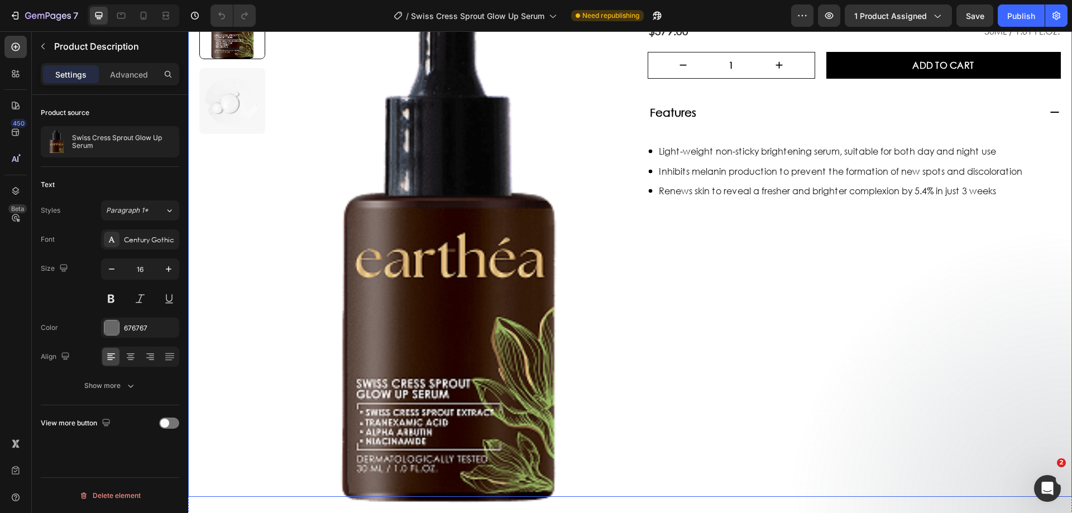
scroll to position [559, 0]
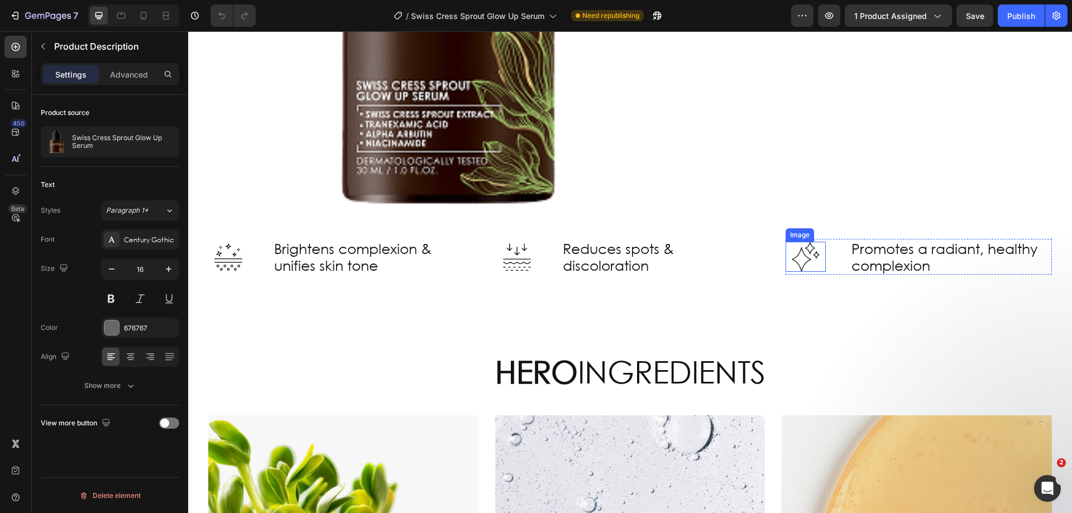
click at [796, 249] on img at bounding box center [806, 257] width 28 height 30
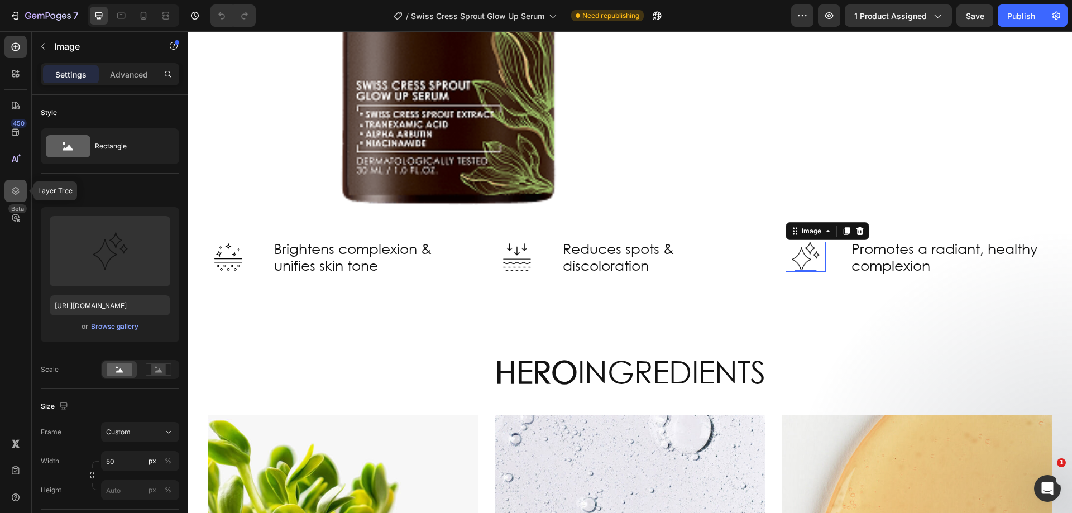
click at [18, 185] on icon at bounding box center [15, 190] width 11 height 11
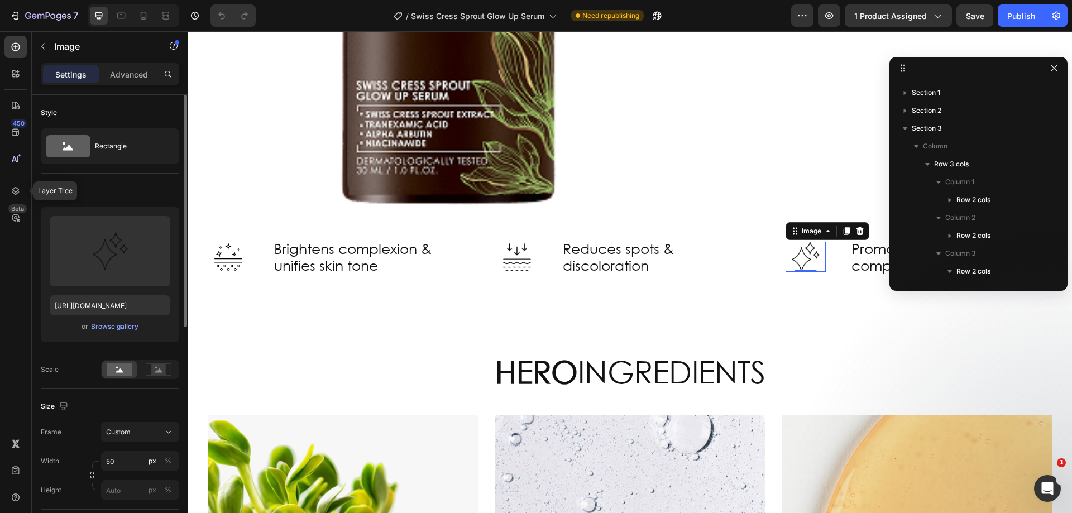
scroll to position [127, 0]
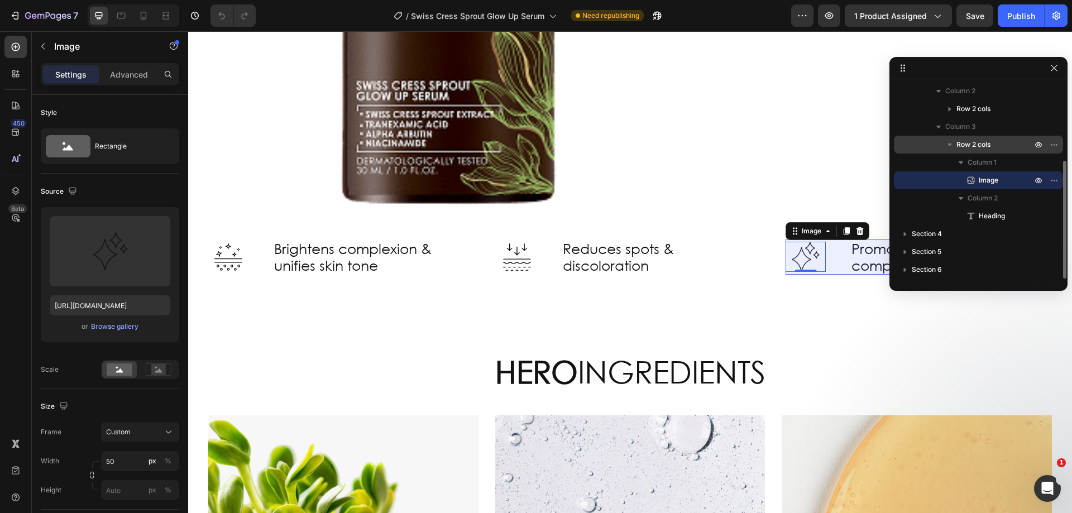
click at [981, 143] on span "Row 2 cols" at bounding box center [974, 144] width 34 height 11
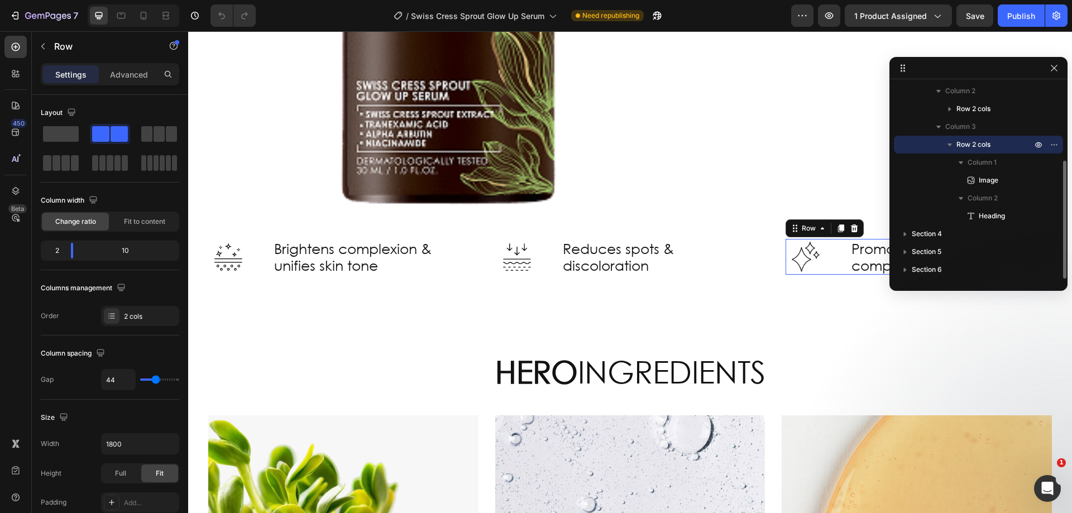
click at [950, 141] on icon "button" at bounding box center [950, 144] width 11 height 11
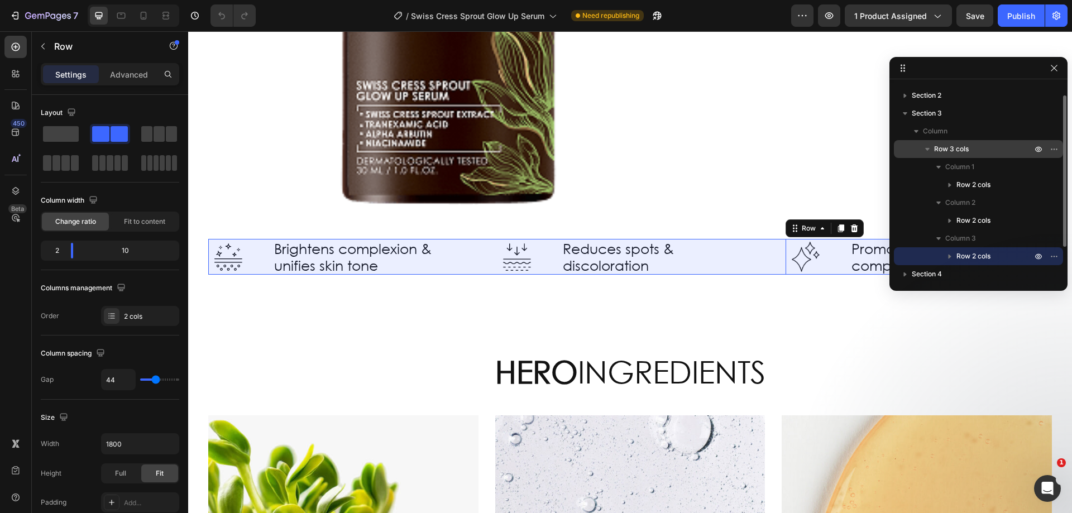
click at [970, 150] on p "Row 3 cols" at bounding box center [985, 149] width 100 height 11
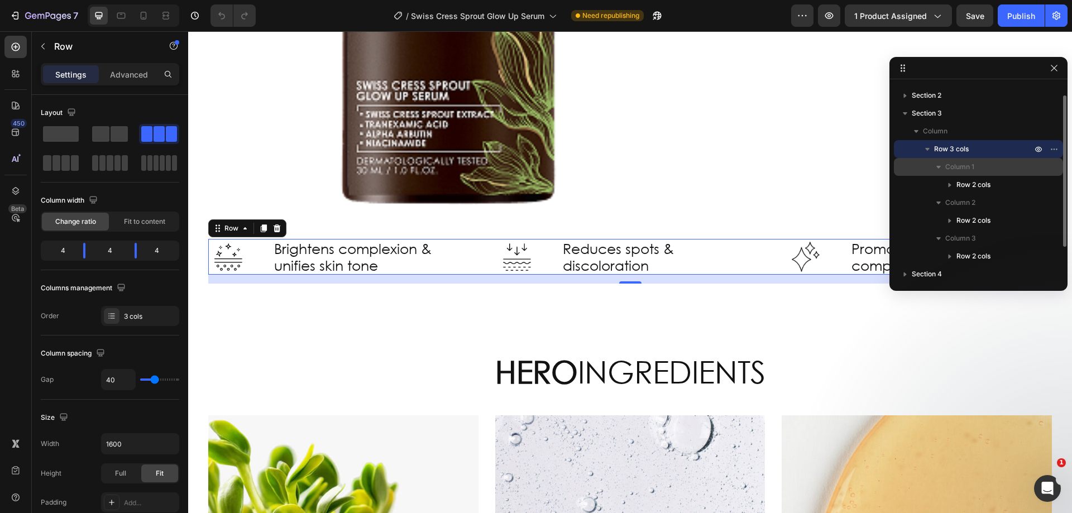
click at [938, 165] on icon "button" at bounding box center [938, 166] width 11 height 11
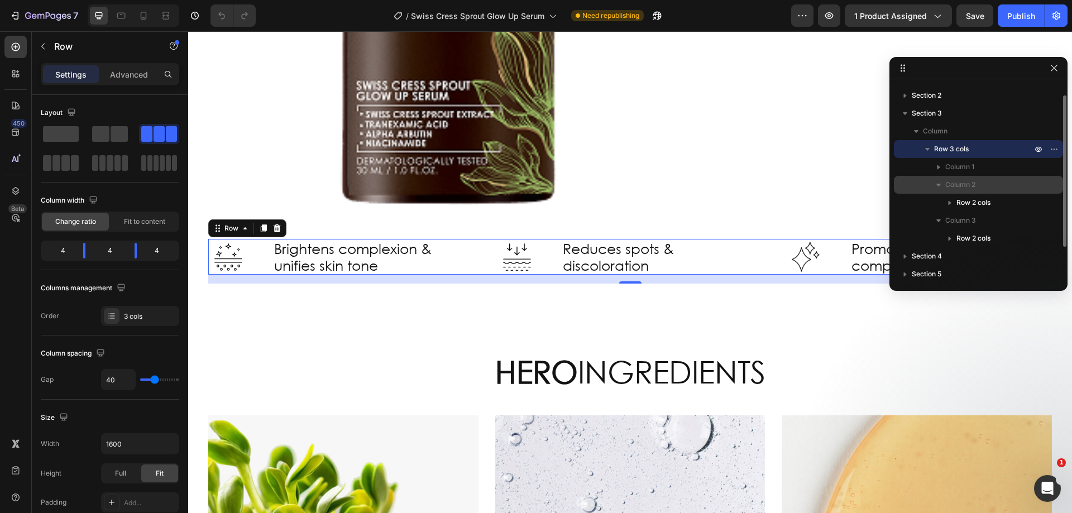
click at [938, 188] on icon "button" at bounding box center [938, 184] width 11 height 11
click at [937, 204] on icon "button" at bounding box center [938, 202] width 11 height 11
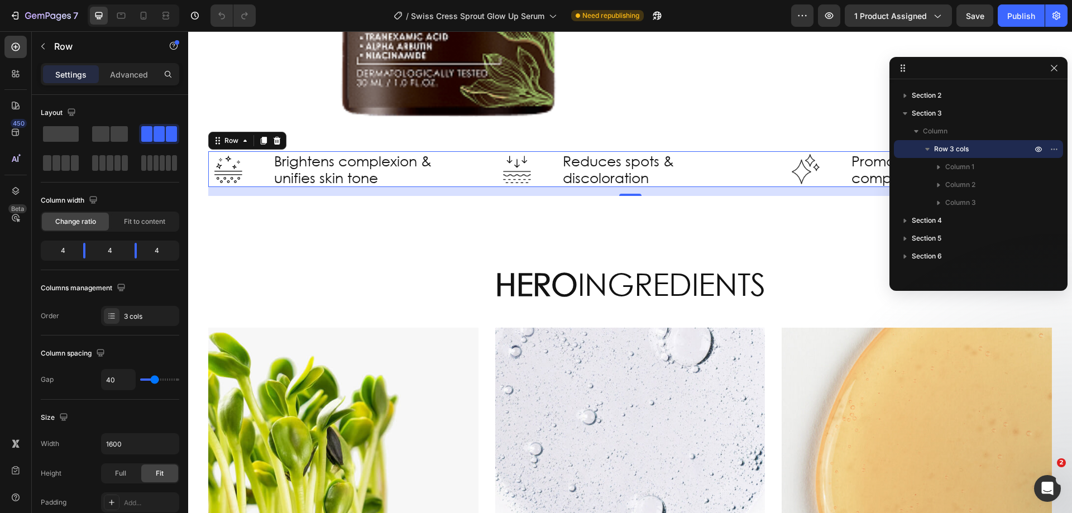
scroll to position [894, 0]
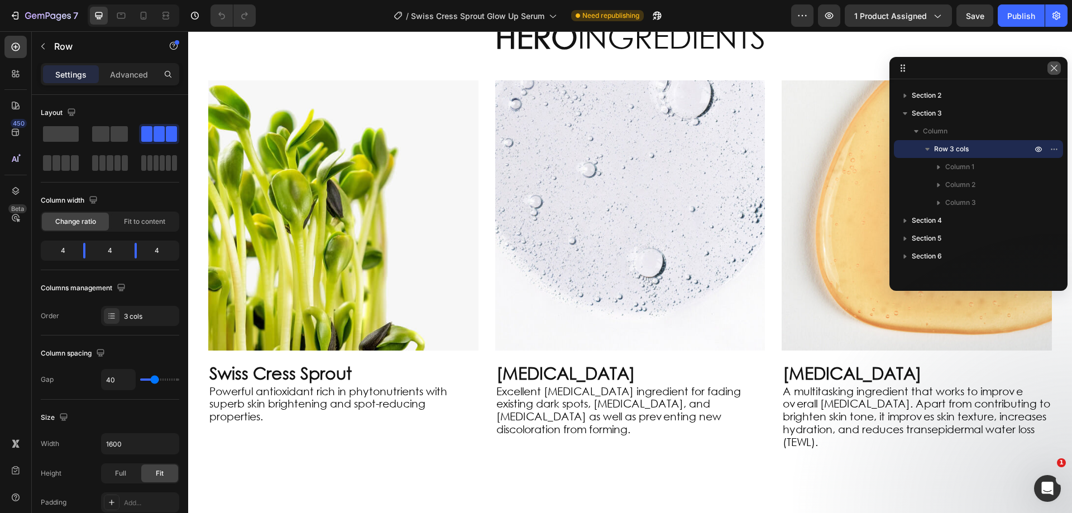
click at [1058, 66] on icon "button" at bounding box center [1054, 68] width 9 height 9
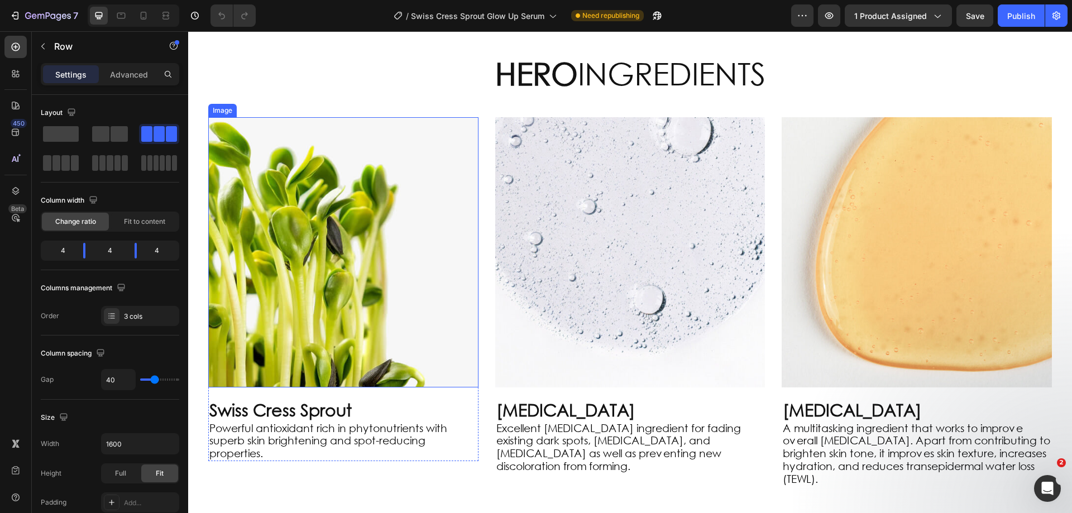
scroll to position [838, 0]
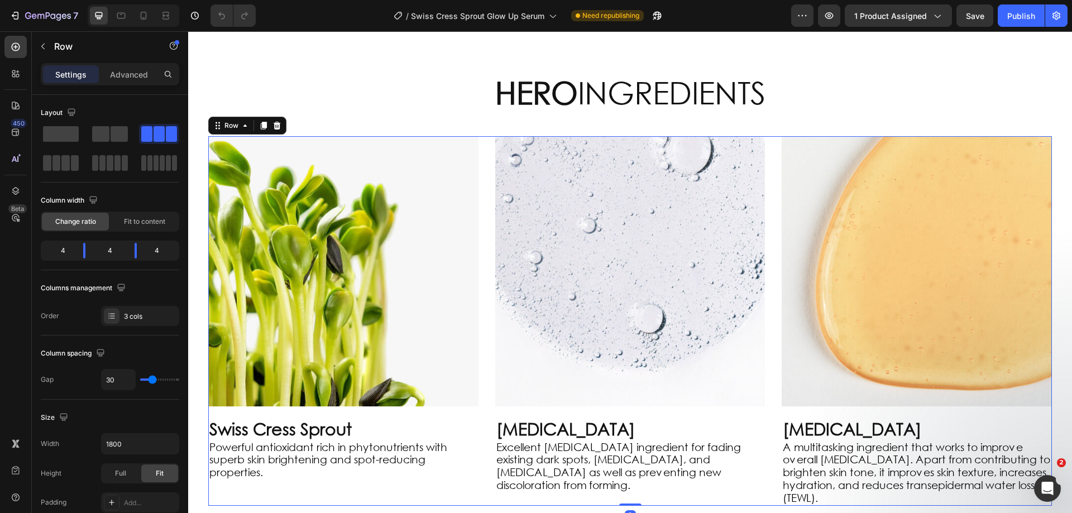
click at [486, 153] on div "Image Swiss Cress Sprout Heading Powerful antioxidant rich in phytonutrients wi…" at bounding box center [630, 321] width 844 height 370
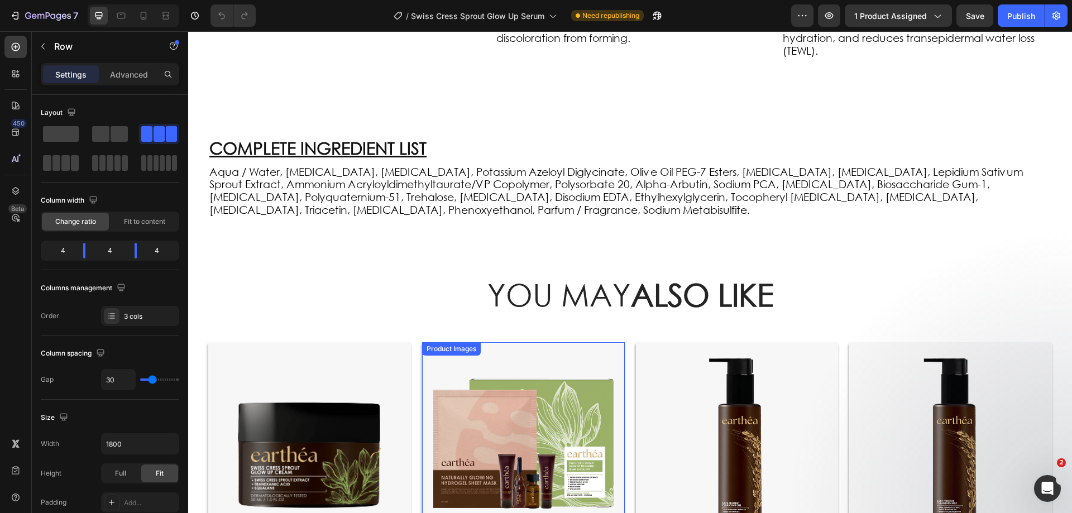
scroll to position [1285, 0]
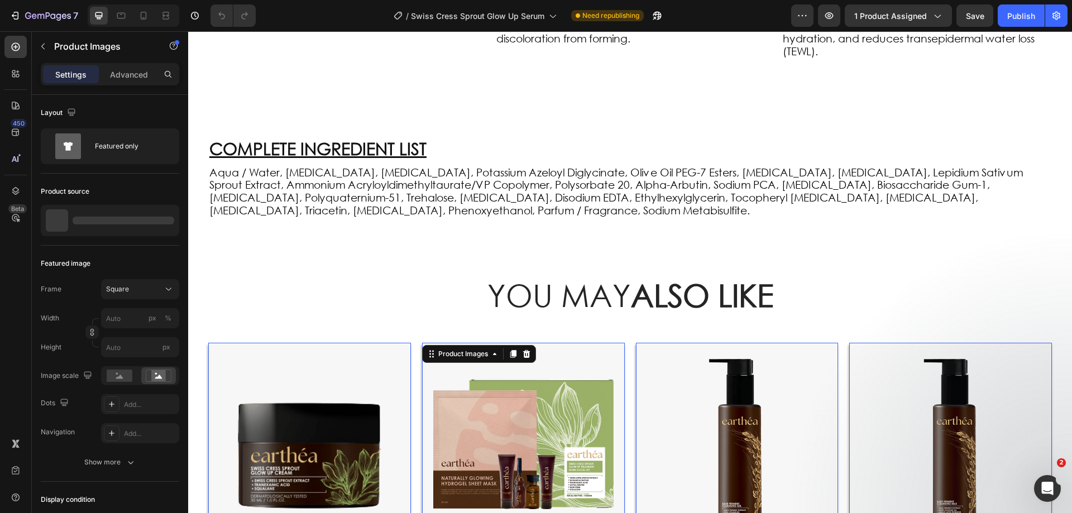
click at [607, 365] on img at bounding box center [523, 444] width 180 height 180
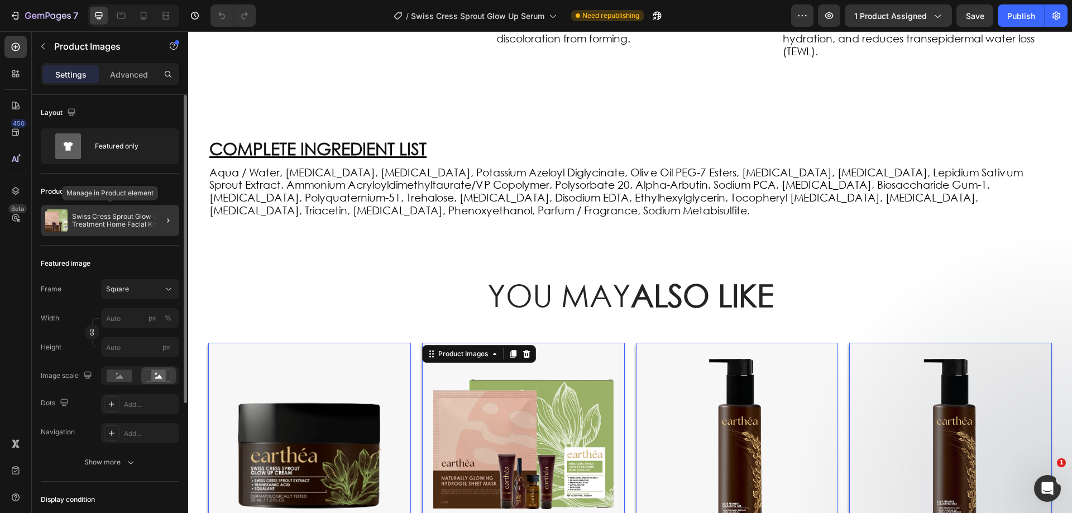
click at [138, 228] on p "Swiss Cress Sprout Glow Up Treatment Home Facial Kit" at bounding box center [123, 221] width 103 height 16
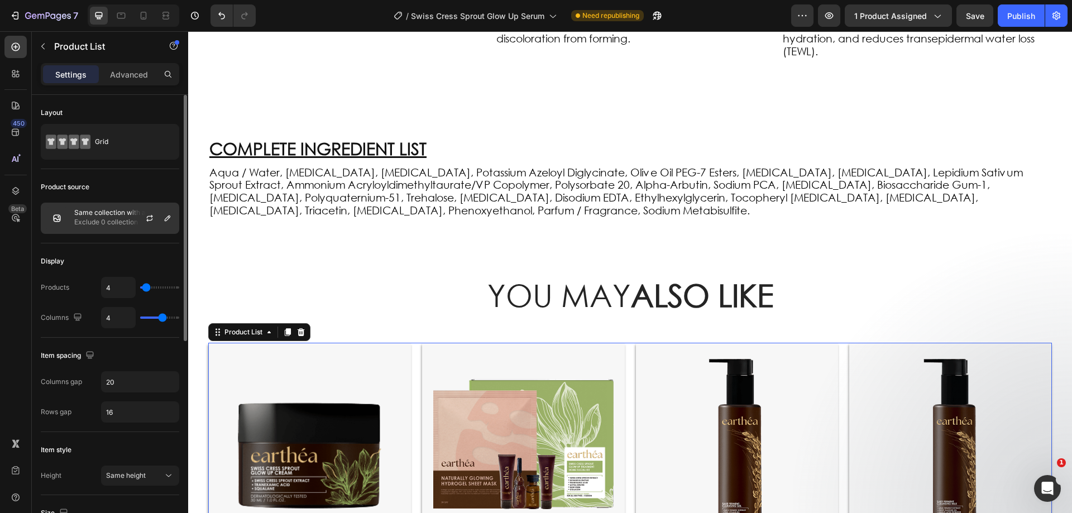
click at [80, 214] on p "Same collection with assigned product" at bounding box center [124, 213] width 100 height 8
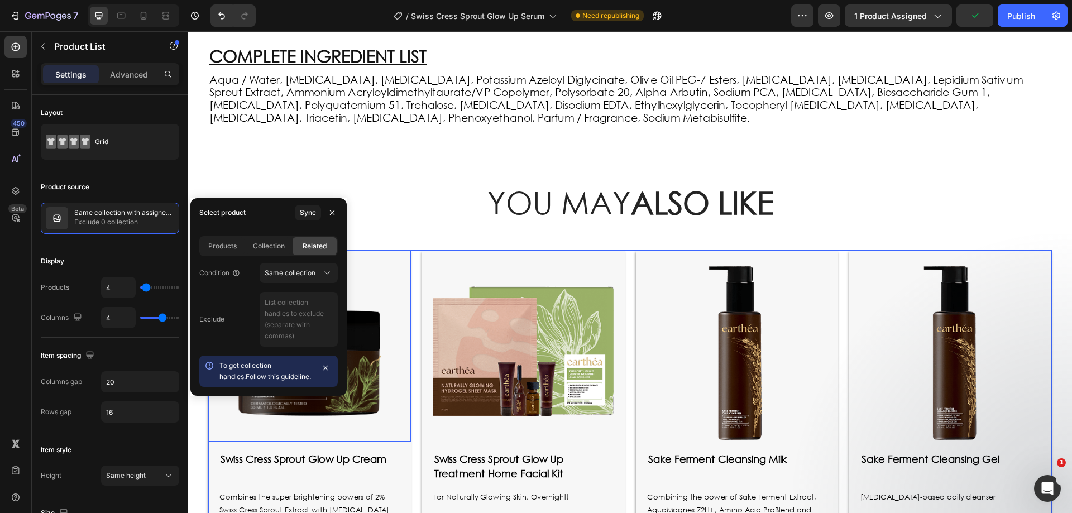
scroll to position [1396, 0]
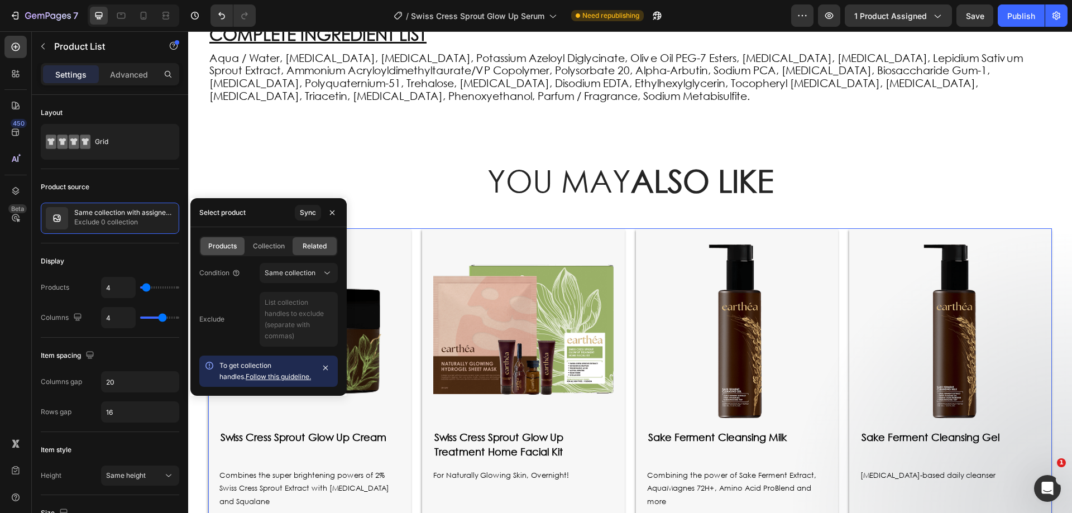
click at [218, 239] on div "Products" at bounding box center [223, 246] width 44 height 18
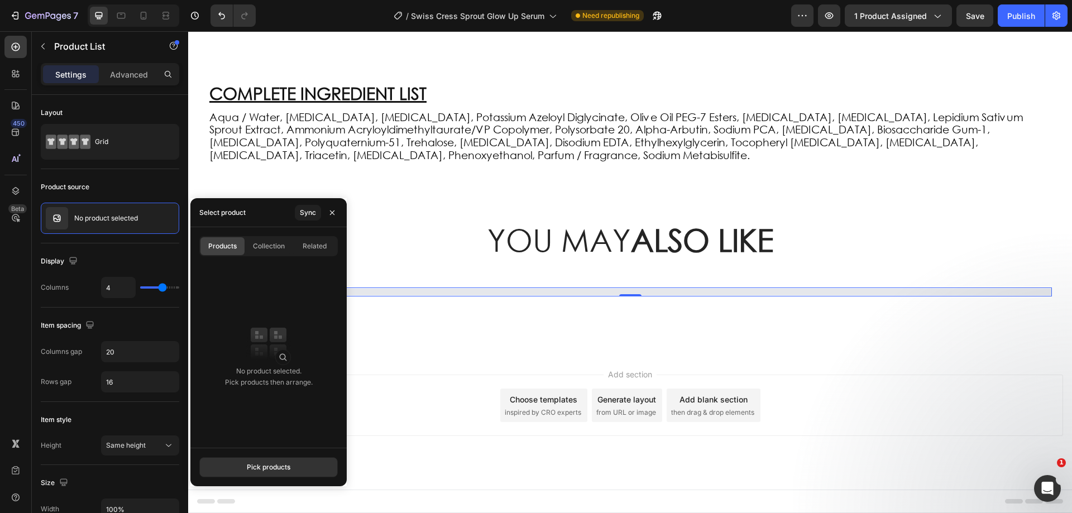
scroll to position [1389, 0]
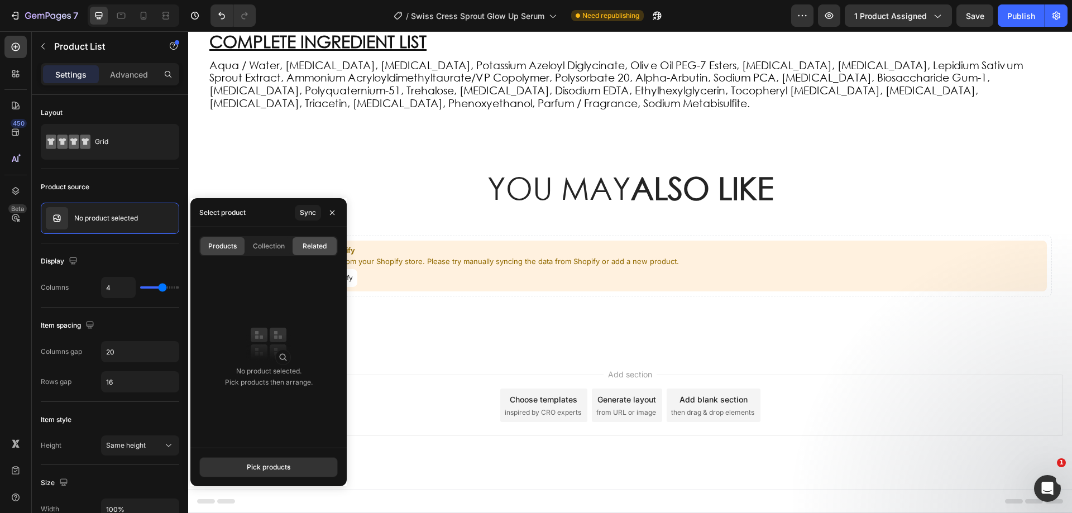
click at [324, 247] on span "Related" at bounding box center [315, 246] width 24 height 10
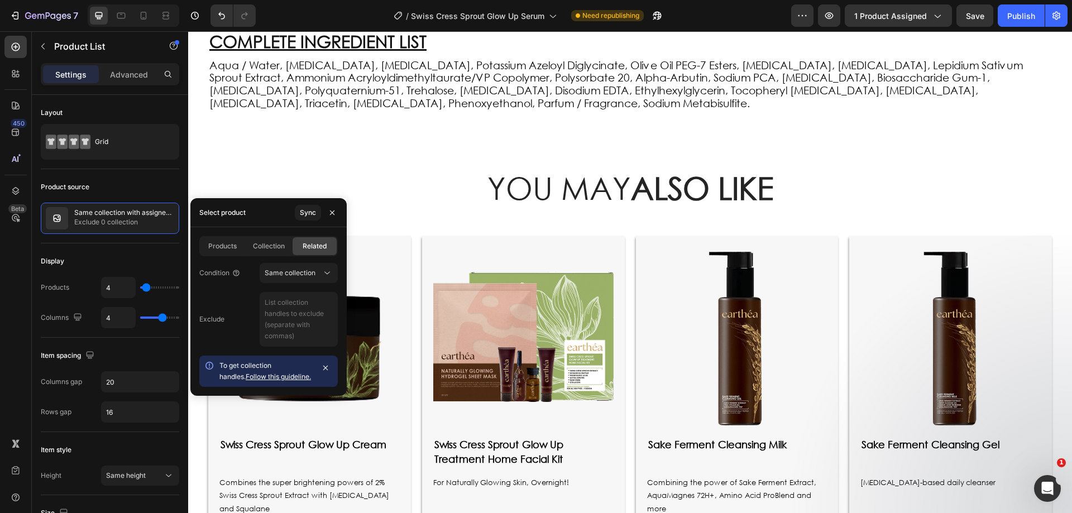
scroll to position [1396, 0]
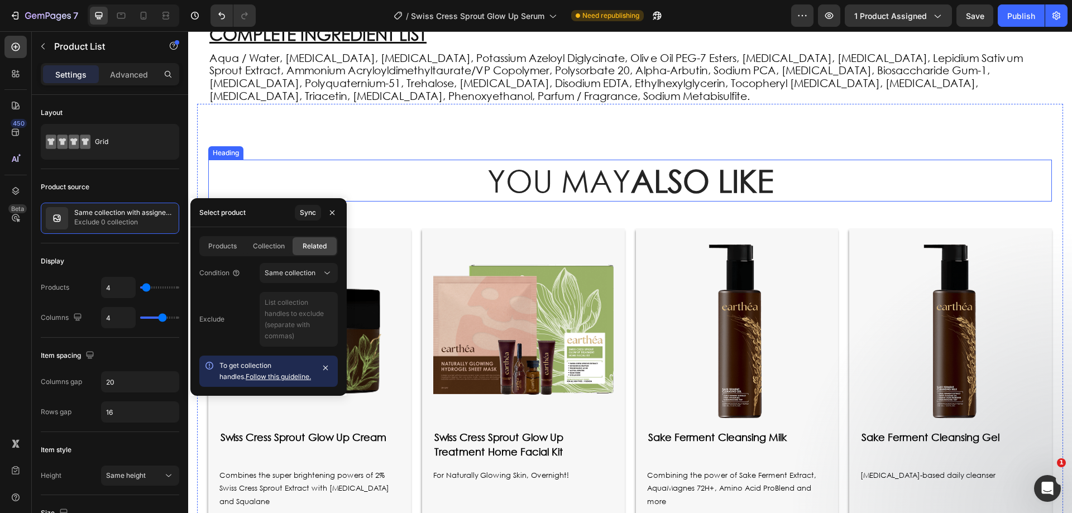
click at [383, 171] on h2 "YOU MAY ALSO LIKE" at bounding box center [630, 181] width 844 height 42
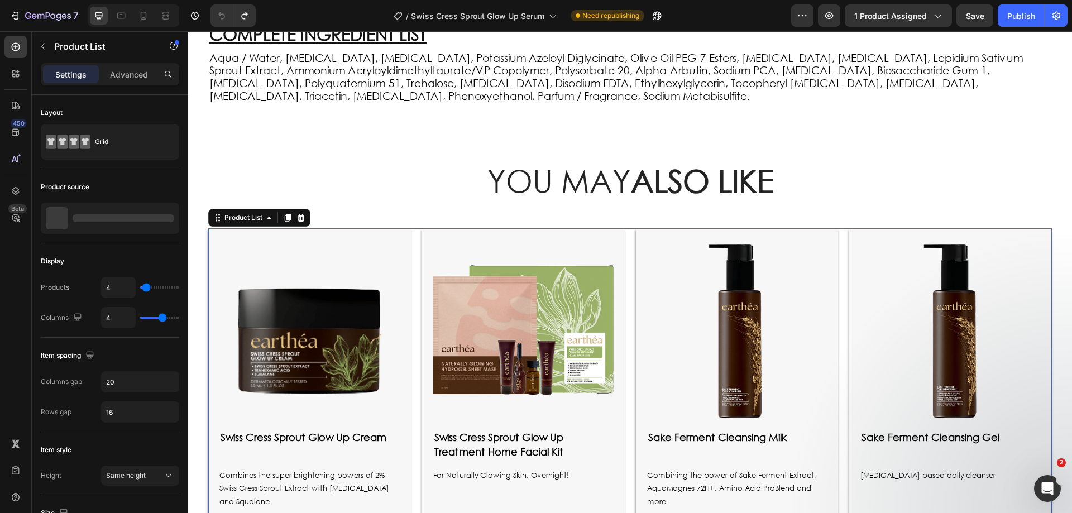
click at [835, 240] on div "Product Images swiss cress sprout glow up cream Product Title Combines the supe…" at bounding box center [630, 439] width 844 height 423
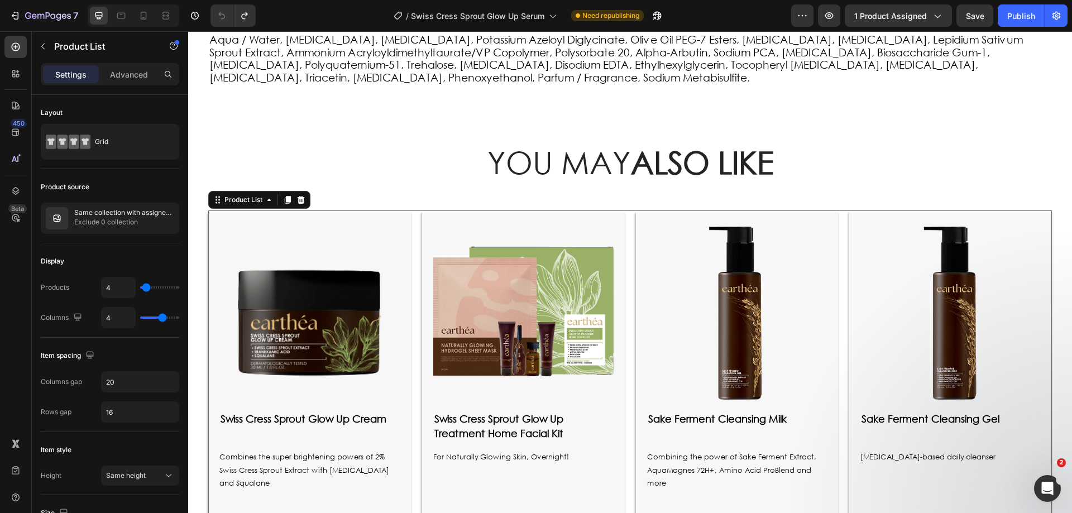
scroll to position [1146, 0]
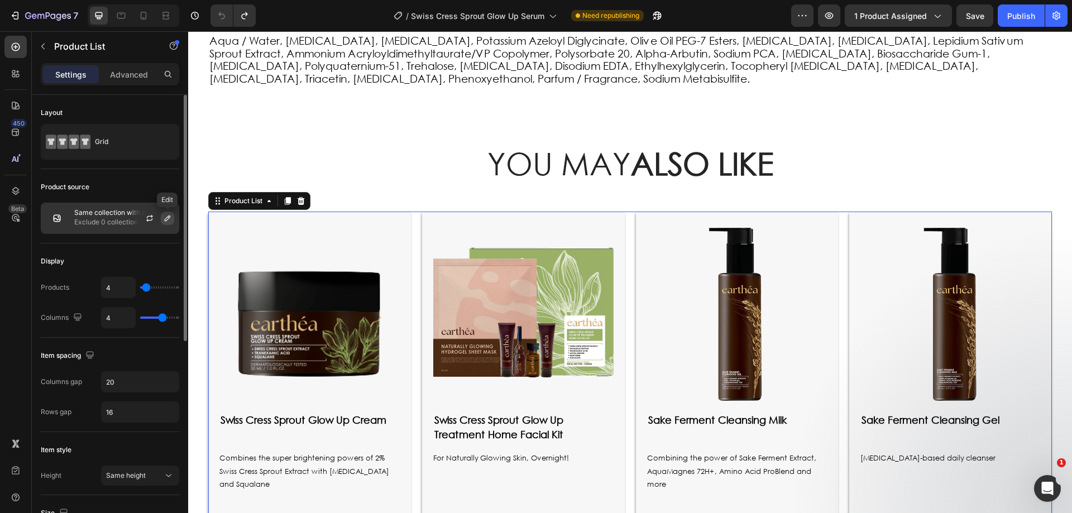
click at [164, 221] on icon "button" at bounding box center [167, 218] width 9 height 9
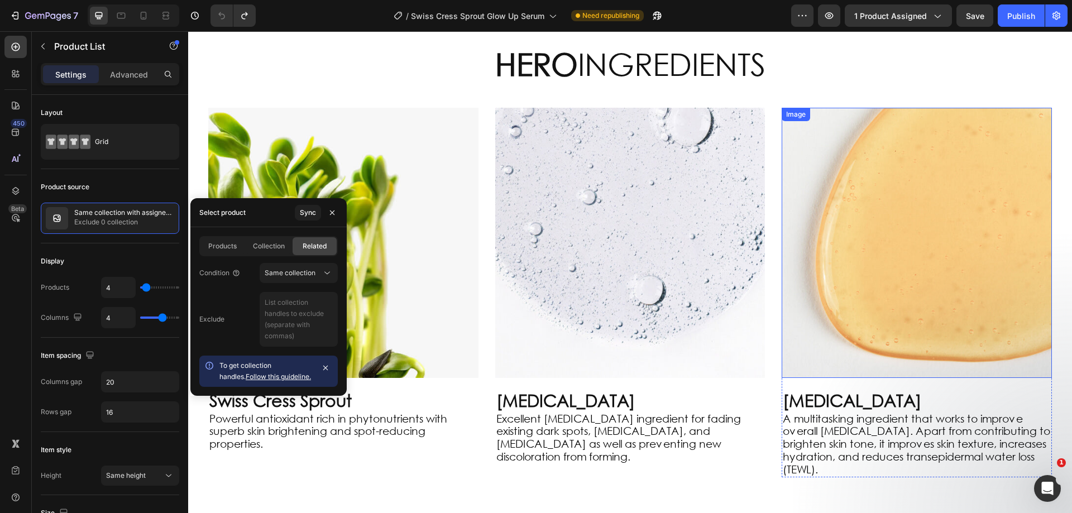
scroll to position [855, 0]
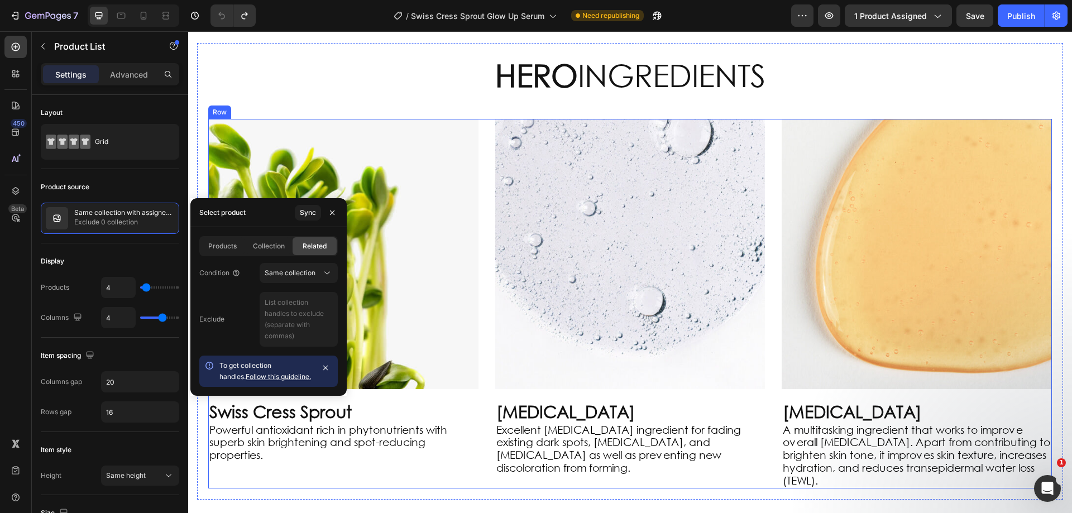
click at [770, 204] on div "Image Swiss Cress Sprout Heading Powerful antioxidant rich in phytonutrients wi…" at bounding box center [630, 304] width 844 height 370
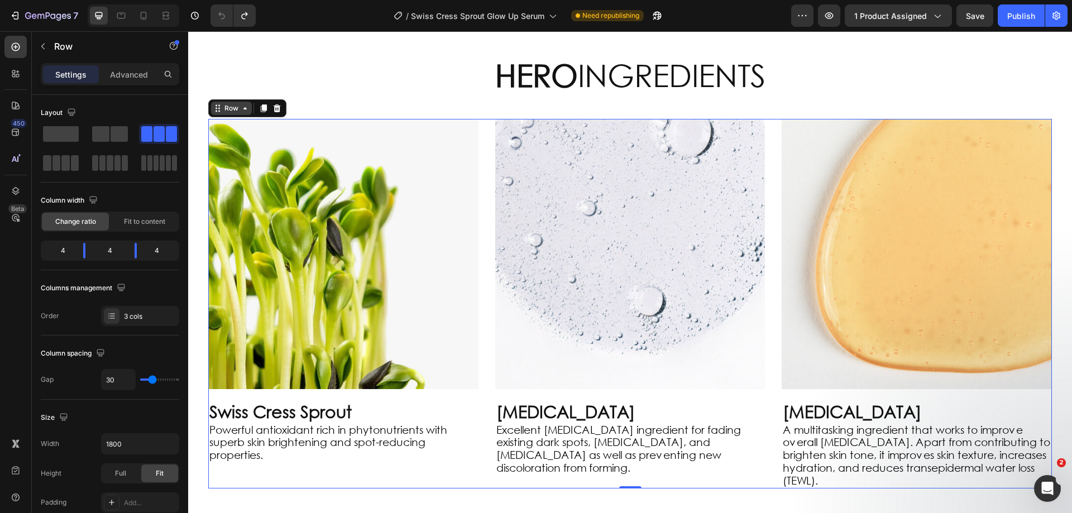
click at [217, 110] on icon at bounding box center [217, 108] width 9 height 9
click at [17, 190] on icon at bounding box center [15, 190] width 11 height 11
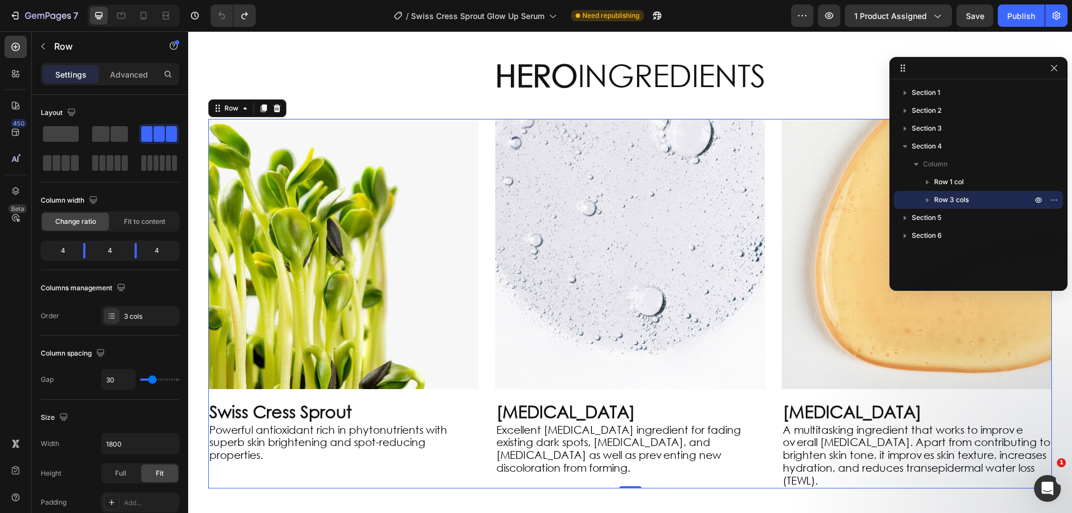
click at [964, 197] on span "Row 3 cols" at bounding box center [952, 199] width 35 height 11
click at [446, 201] on img at bounding box center [343, 254] width 270 height 270
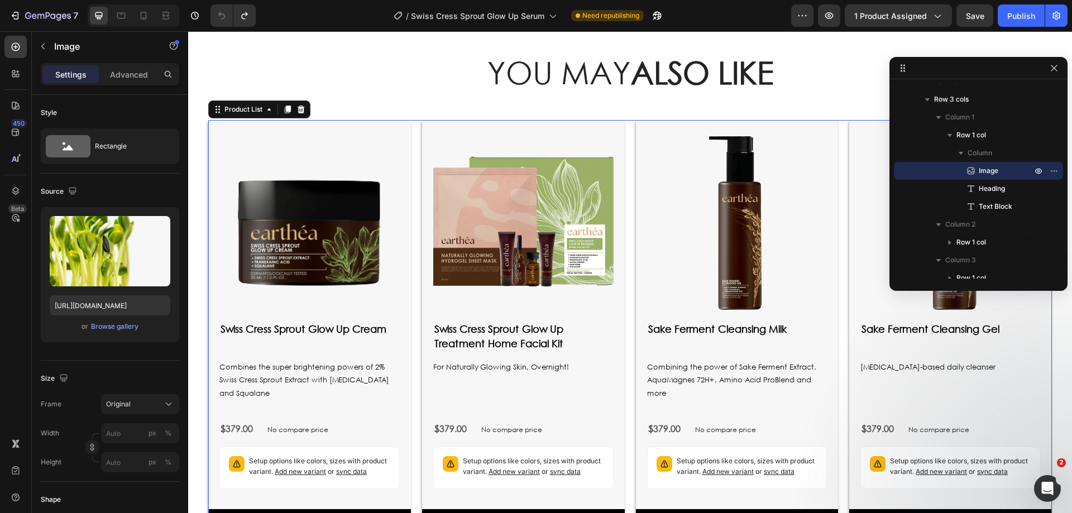
scroll to position [198, 0]
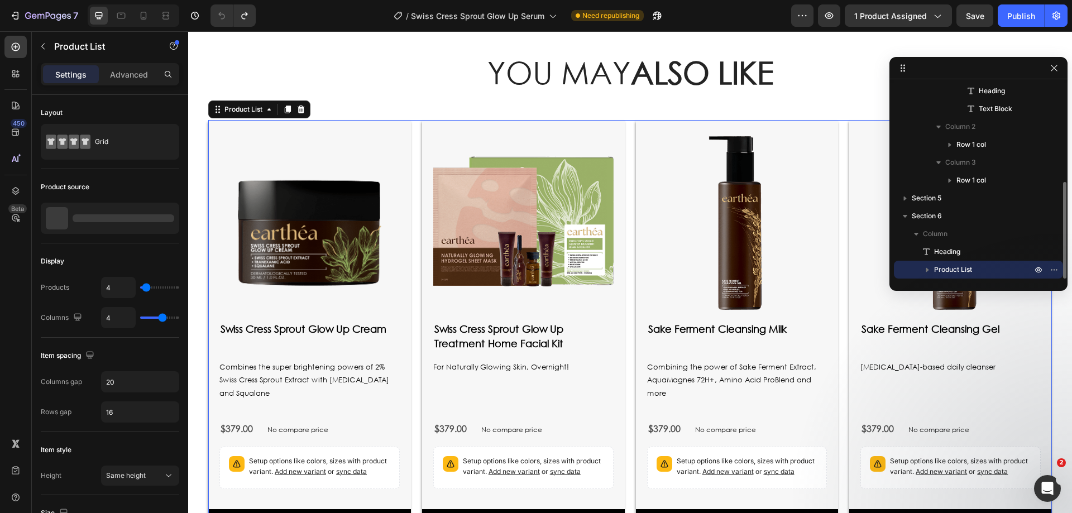
click at [627, 216] on div "Product Images swiss cress sprout glow up cream Product Title Combines the supe…" at bounding box center [630, 331] width 844 height 423
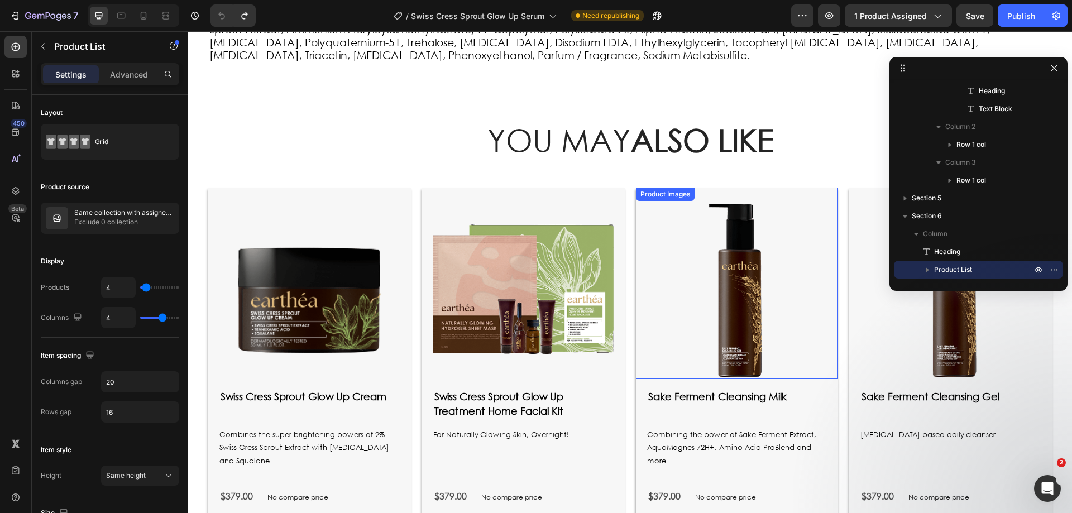
scroll to position [1425, 0]
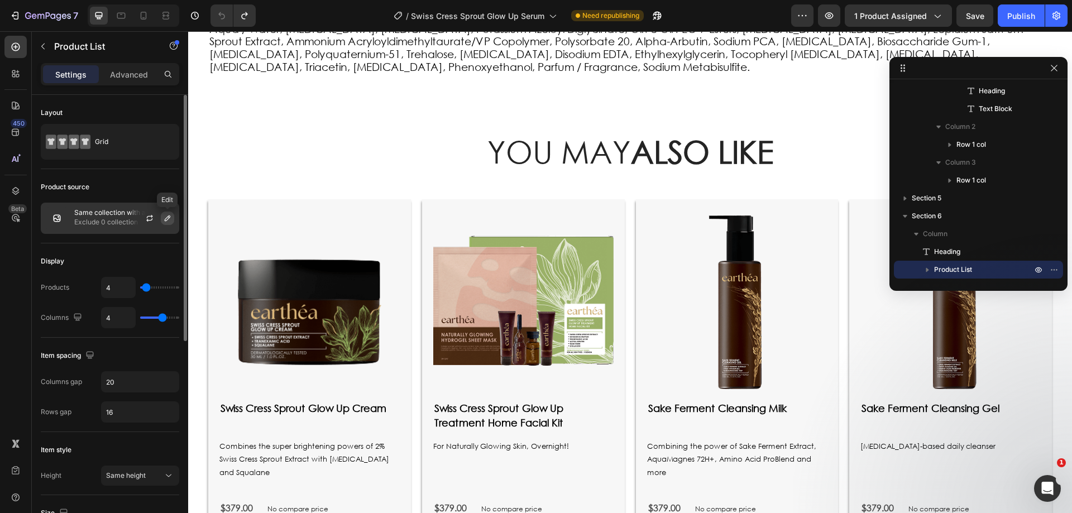
click at [171, 217] on icon "button" at bounding box center [167, 218] width 9 height 9
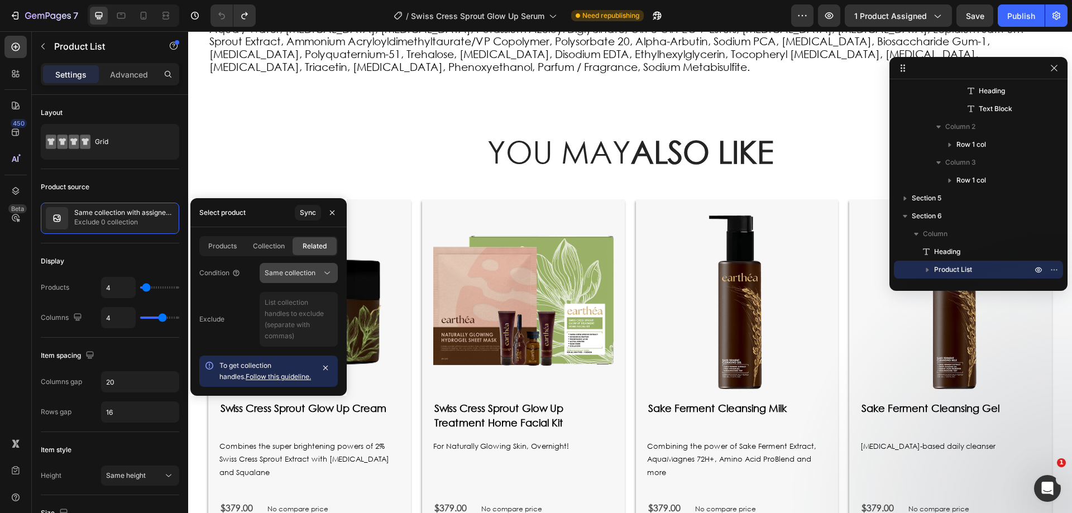
click at [294, 273] on span "Same collection" at bounding box center [290, 273] width 51 height 8
click at [44, 16] on icon "button" at bounding box center [40, 16] width 7 height 5
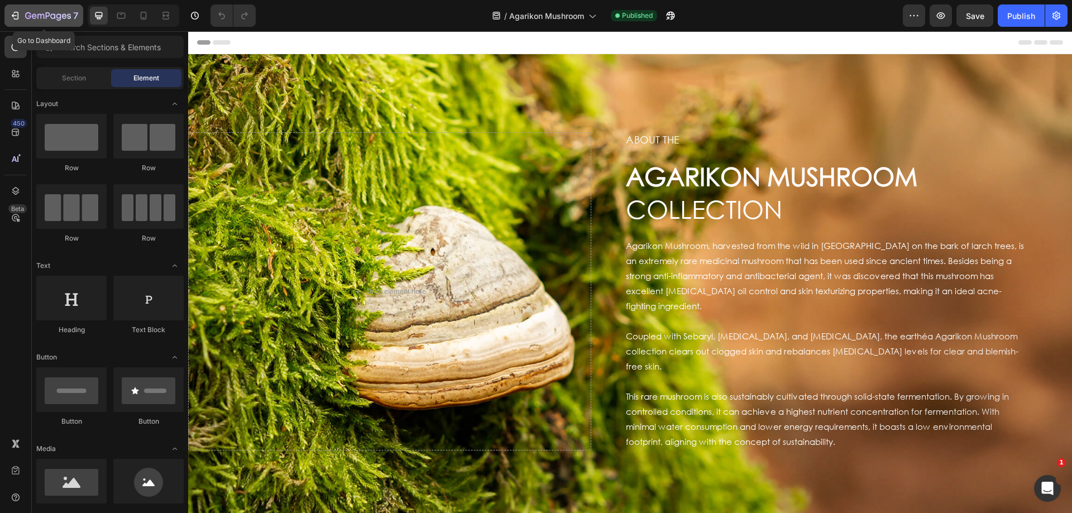
click at [47, 11] on div "7" at bounding box center [51, 15] width 53 height 13
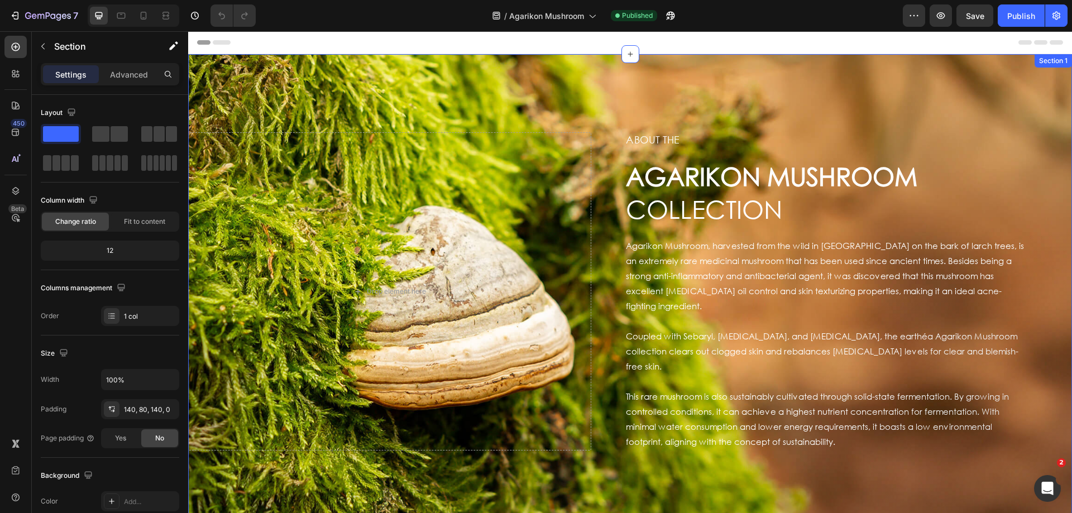
click at [659, 71] on div "Drop element here about the Heading agarikon mushroom COLLECTION Heading Agarik…" at bounding box center [630, 291] width 884 height 475
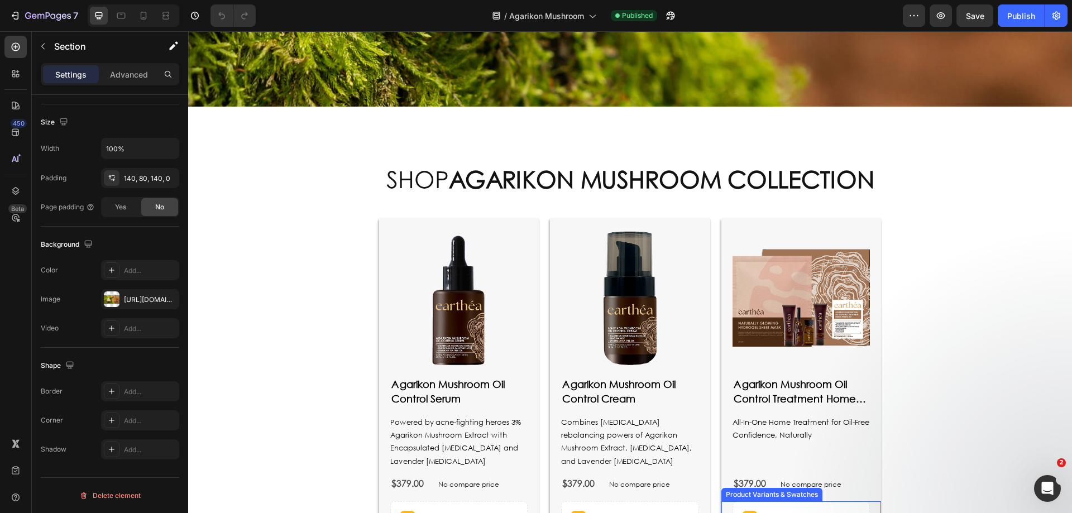
scroll to position [390, 0]
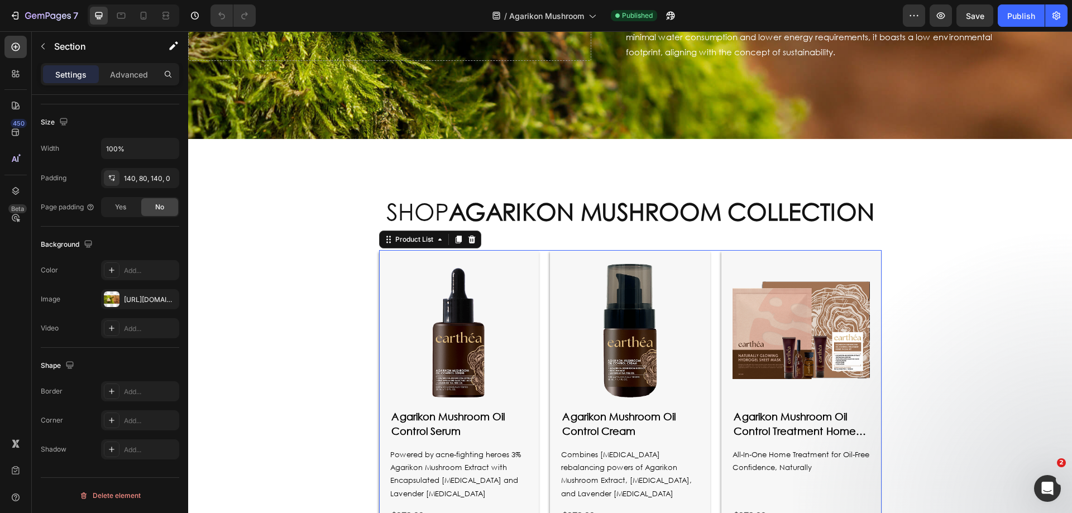
click at [713, 250] on div "Product Images agarikon mushroom oil control serum Product Title Powered by acn…" at bounding box center [630, 456] width 503 height 412
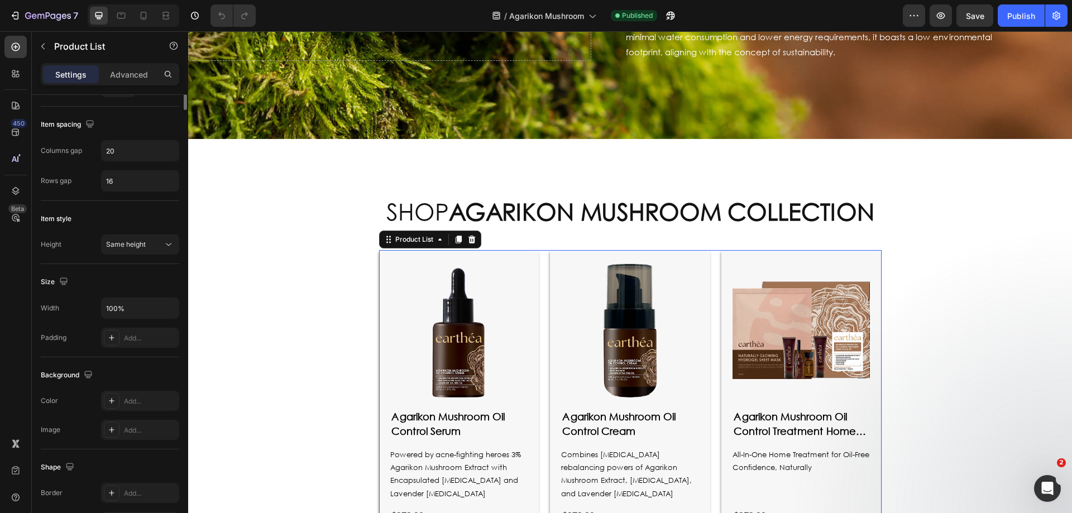
scroll to position [0, 0]
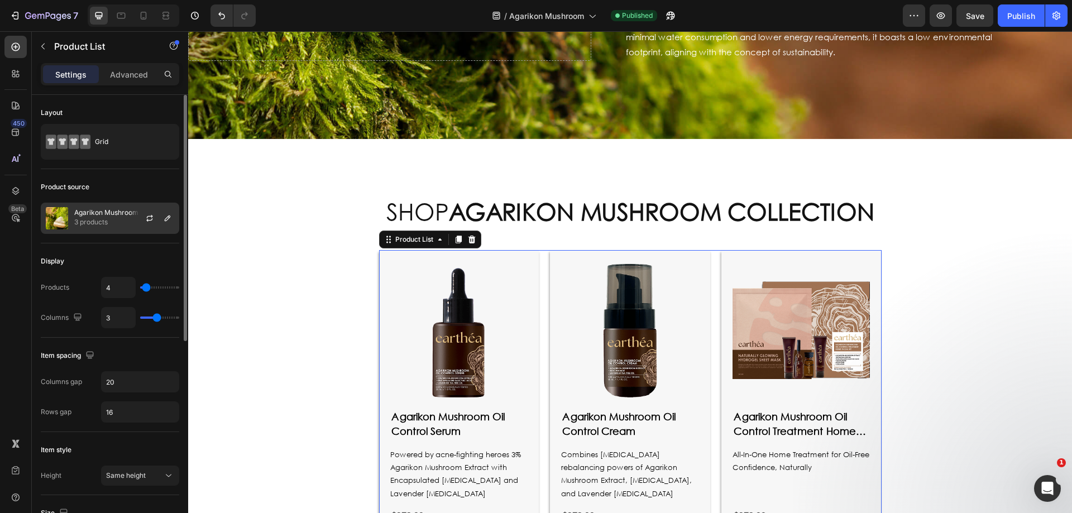
click at [110, 216] on p "Agarikon Mushroom" at bounding box center [106, 213] width 64 height 8
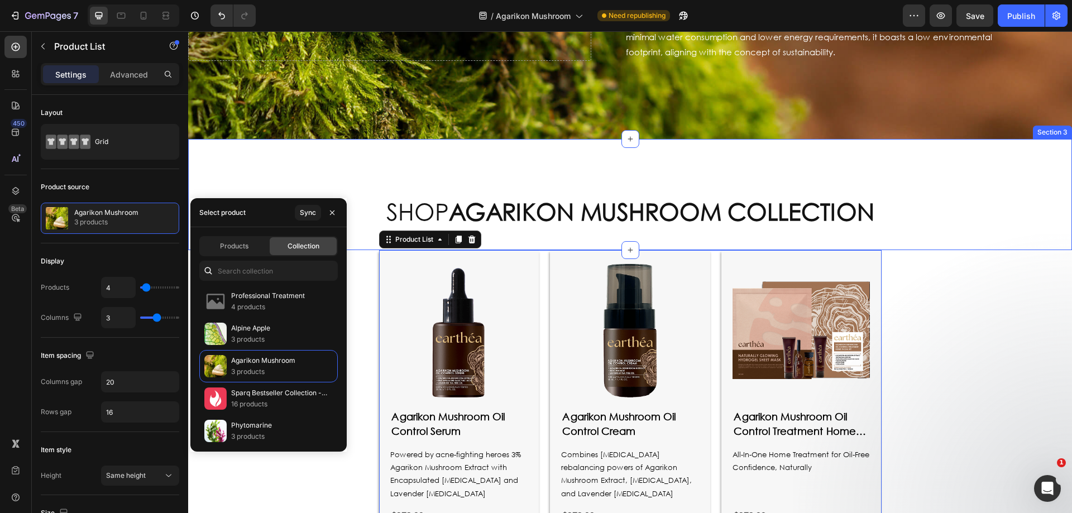
click at [905, 141] on div "SHOP agarikon mushroom collection Heading Section 3" at bounding box center [630, 194] width 884 height 111
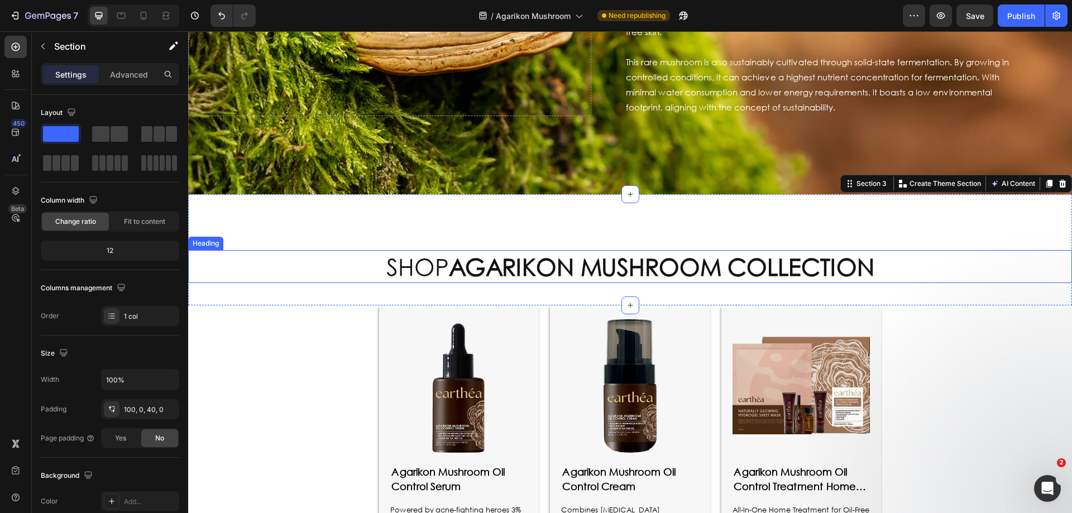
scroll to position [166, 0]
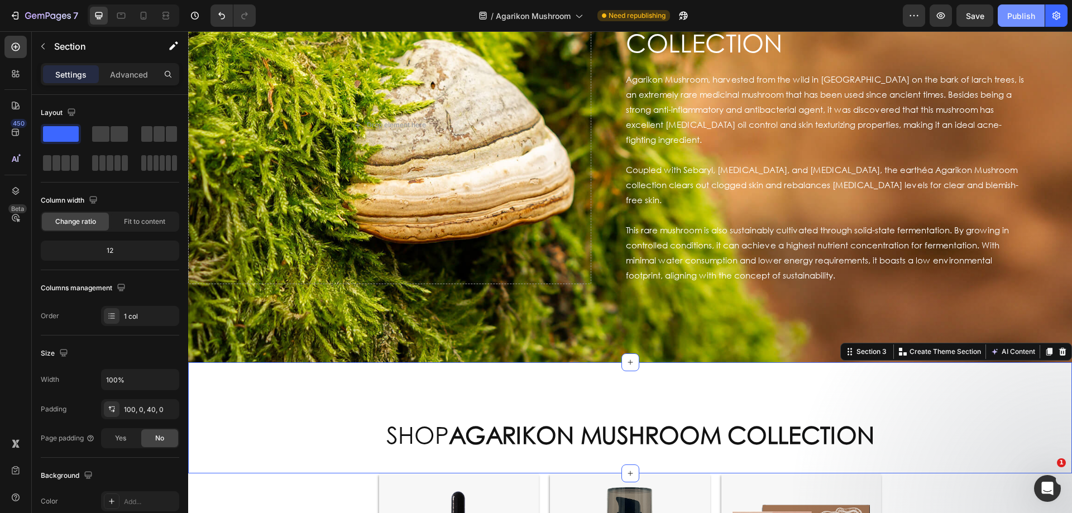
click at [1017, 13] on div "Publish" at bounding box center [1022, 16] width 28 height 12
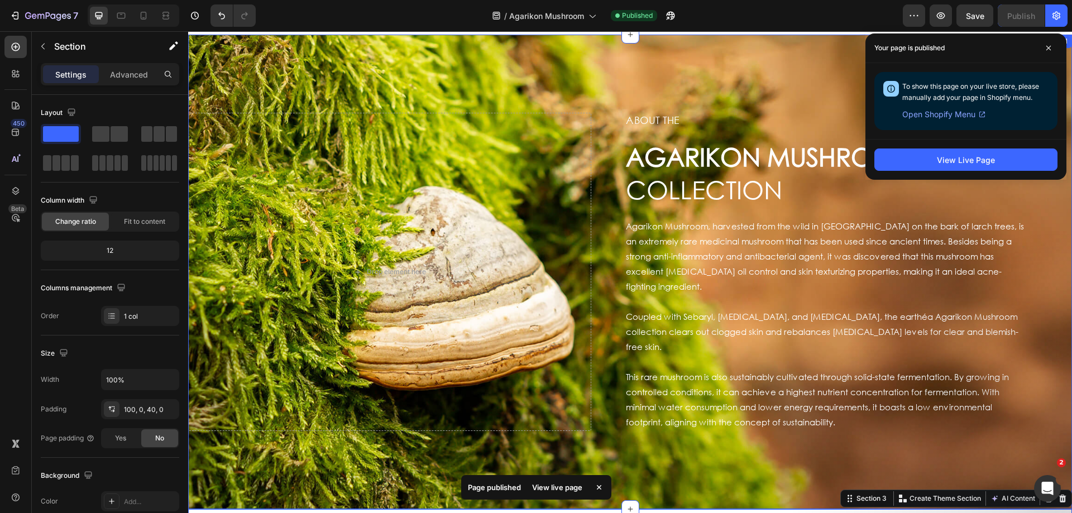
scroll to position [0, 0]
